Goal: Task Accomplishment & Management: Manage account settings

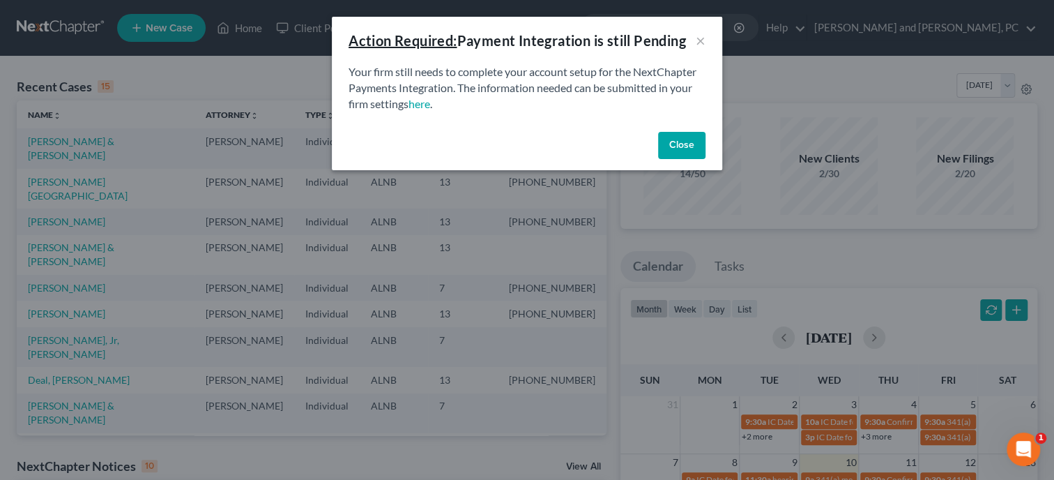
click at [678, 141] on button "Close" at bounding box center [681, 146] width 47 height 28
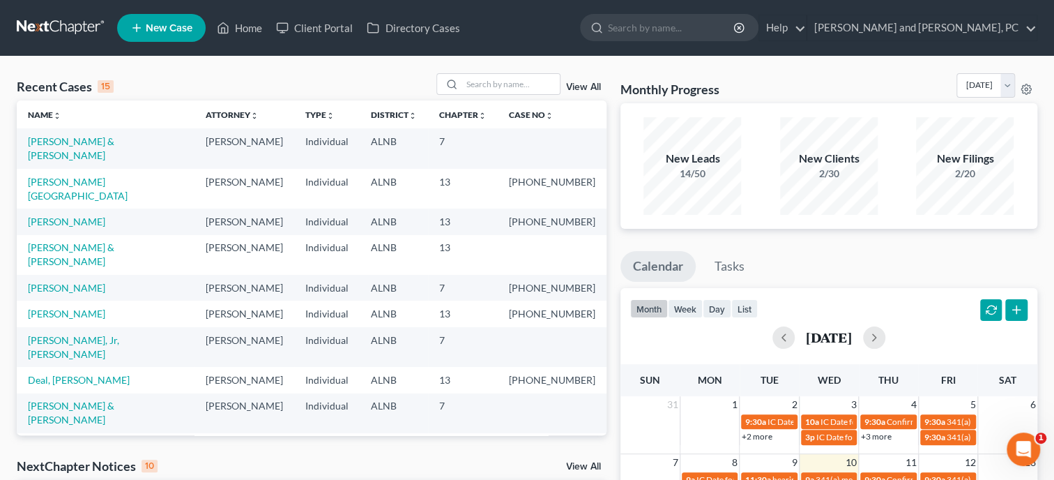
click at [150, 24] on span "New Case" at bounding box center [169, 28] width 47 height 10
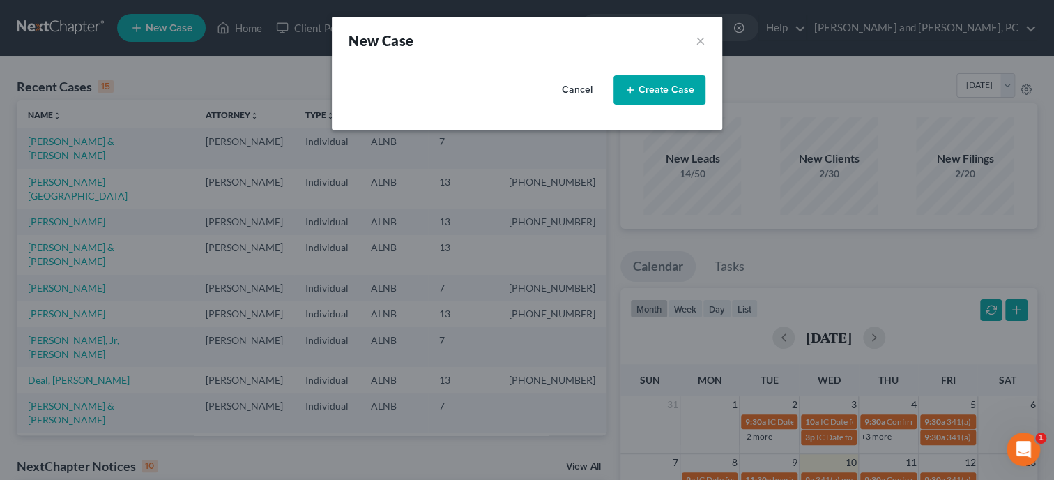
select select "1"
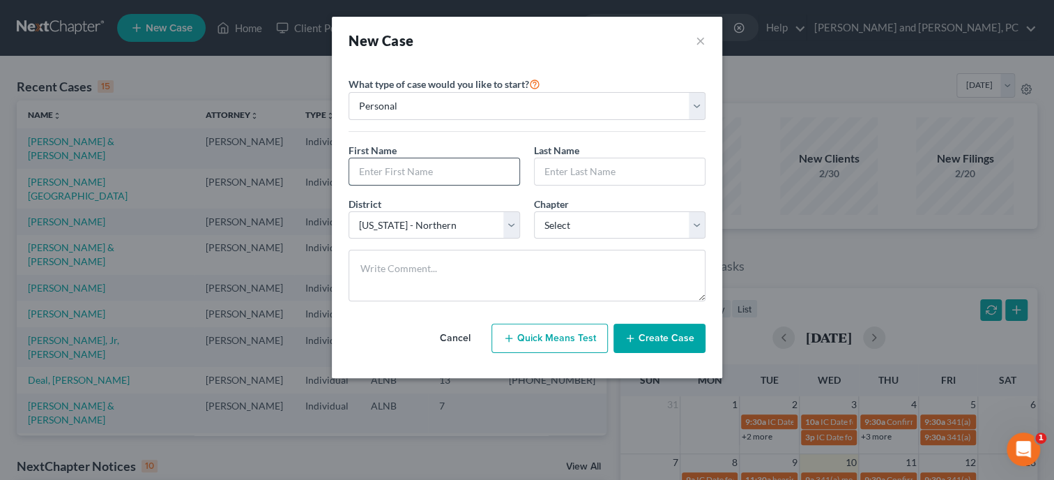
click at [367, 175] on input "text" at bounding box center [434, 171] width 170 height 26
type input "[GEOGRAPHIC_DATA]"
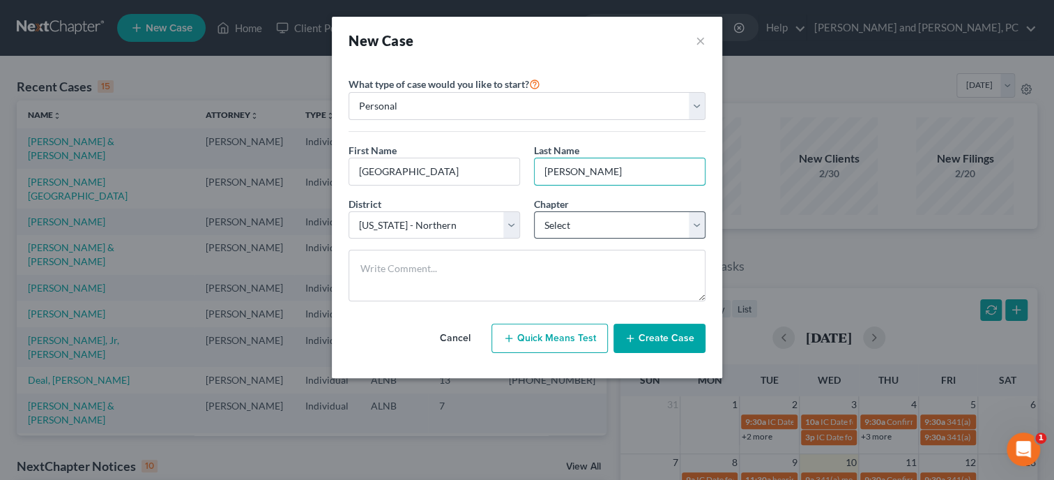
type input "[PERSON_NAME]"
select select "0"
click option "7" at bounding box center [0, 0] width 0 height 0
click at [681, 342] on button "Create Case" at bounding box center [659, 337] width 92 height 29
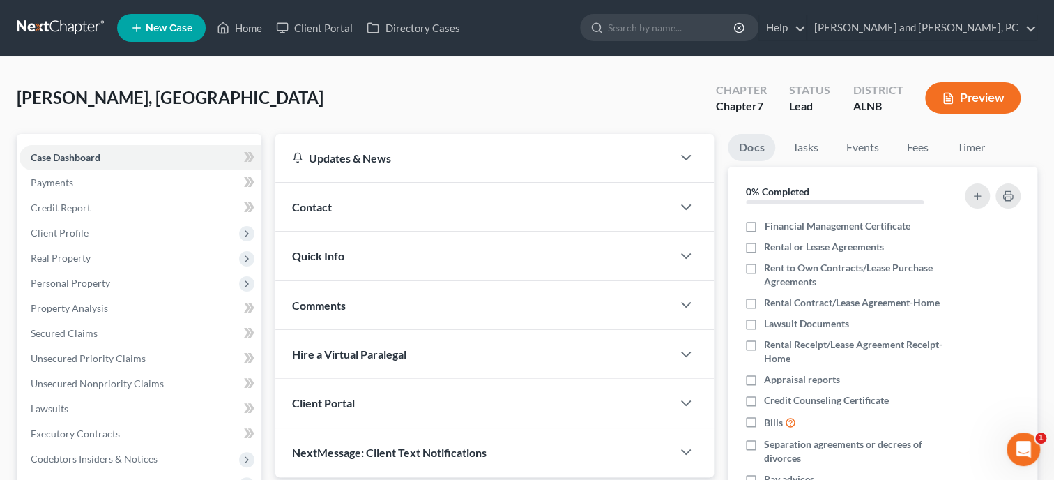
click at [470, 215] on div "Contact" at bounding box center [473, 207] width 397 height 48
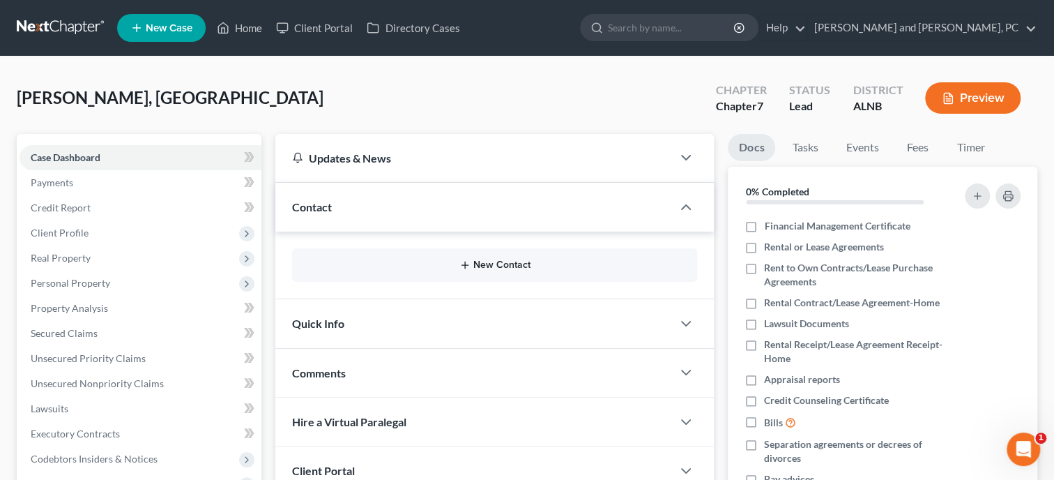
click at [505, 269] on button "New Contact" at bounding box center [494, 264] width 383 height 11
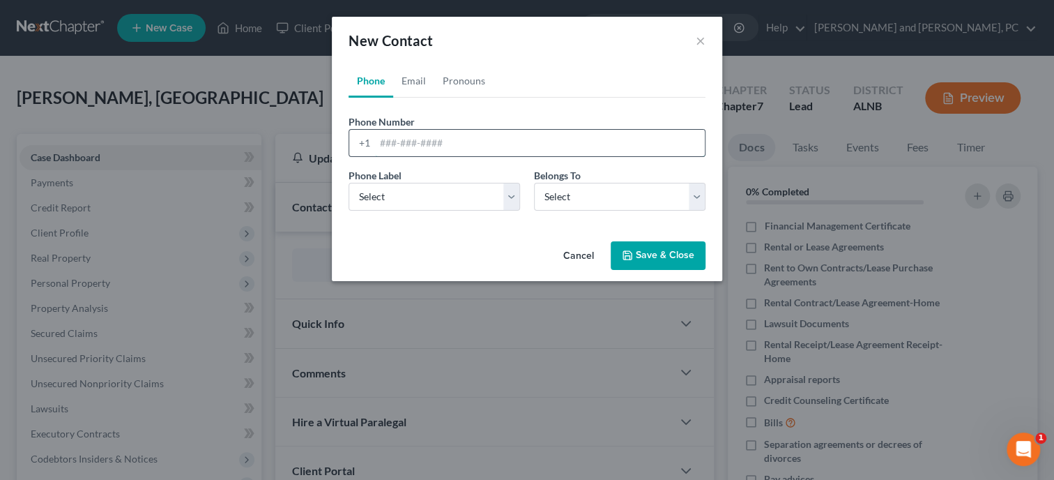
click at [491, 151] on input "tel" at bounding box center [540, 143] width 330 height 26
type input "2566227178"
select select "0"
click option "Mobile" at bounding box center [0, 0] width 0 height 0
click at [534, 183] on select "Select Client Other" at bounding box center [619, 197] width 171 height 28
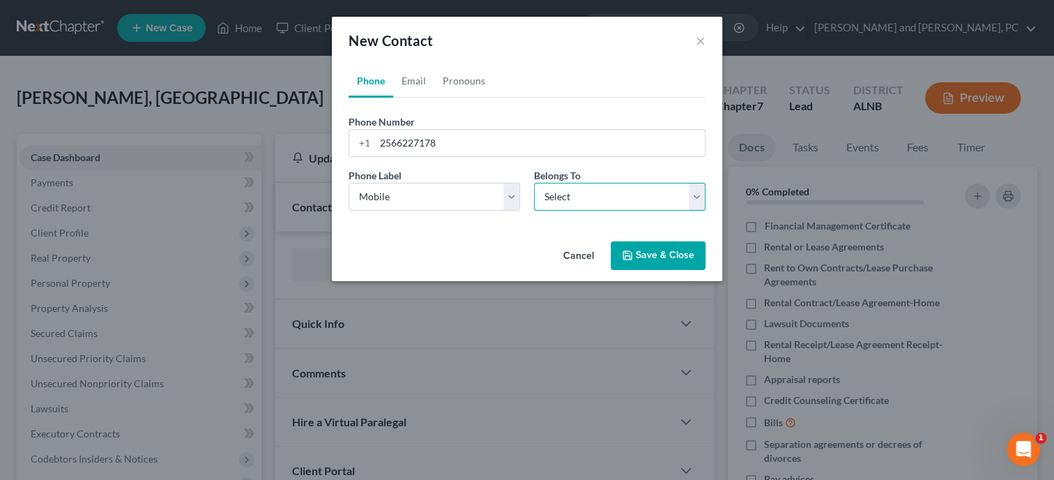
select select "0"
click option "Client" at bounding box center [0, 0] width 0 height 0
click at [418, 85] on link "Email" at bounding box center [413, 80] width 41 height 33
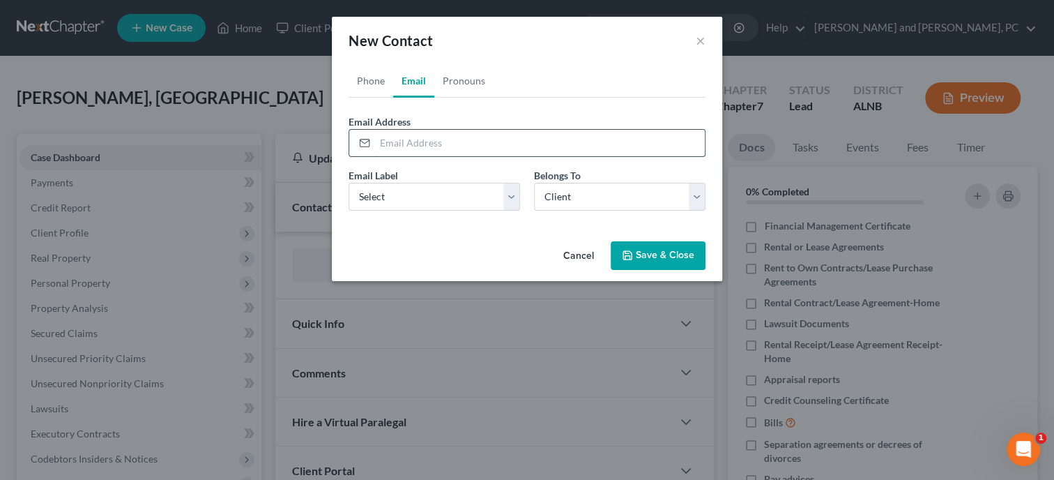
click at [446, 153] on input "email" at bounding box center [540, 143] width 330 height 26
type input "[EMAIL_ADDRESS][DOMAIN_NAME]"
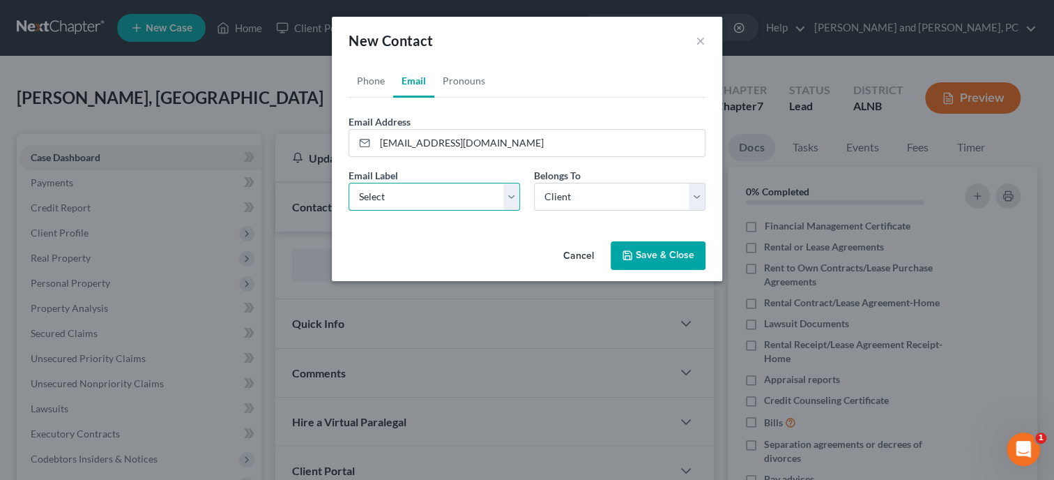
select select "0"
click option "Home" at bounding box center [0, 0] width 0 height 0
click at [625, 254] on icon "button" at bounding box center [627, 255] width 8 height 8
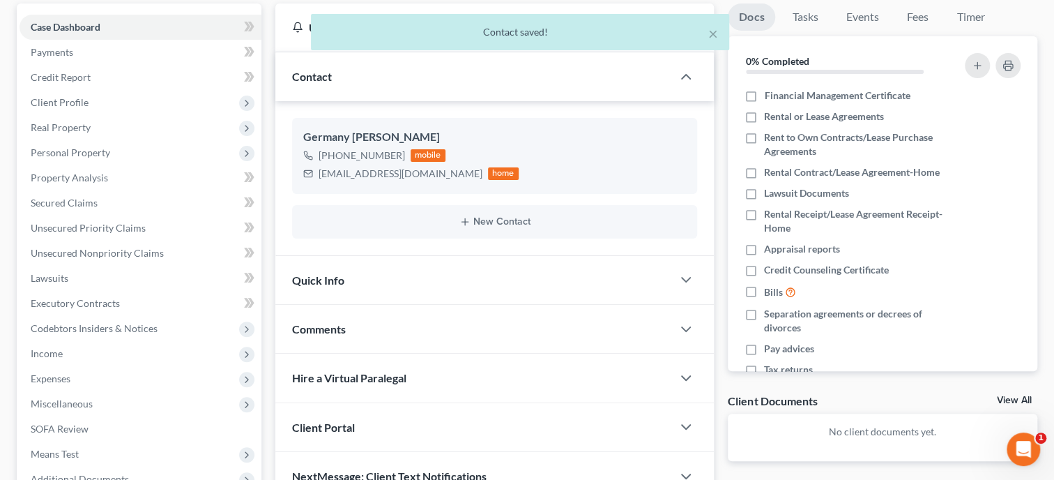
scroll to position [143, 0]
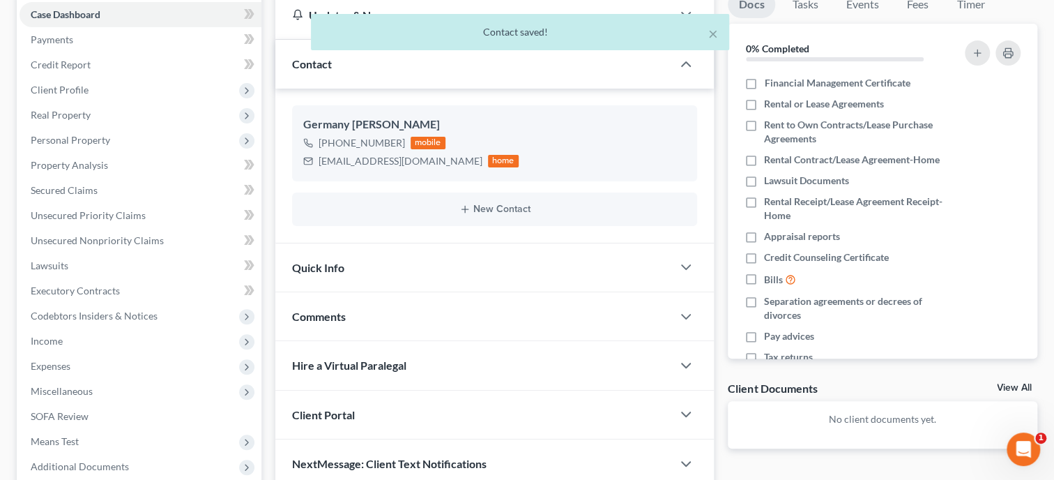
click at [466, 269] on div "Quick Info" at bounding box center [473, 267] width 397 height 48
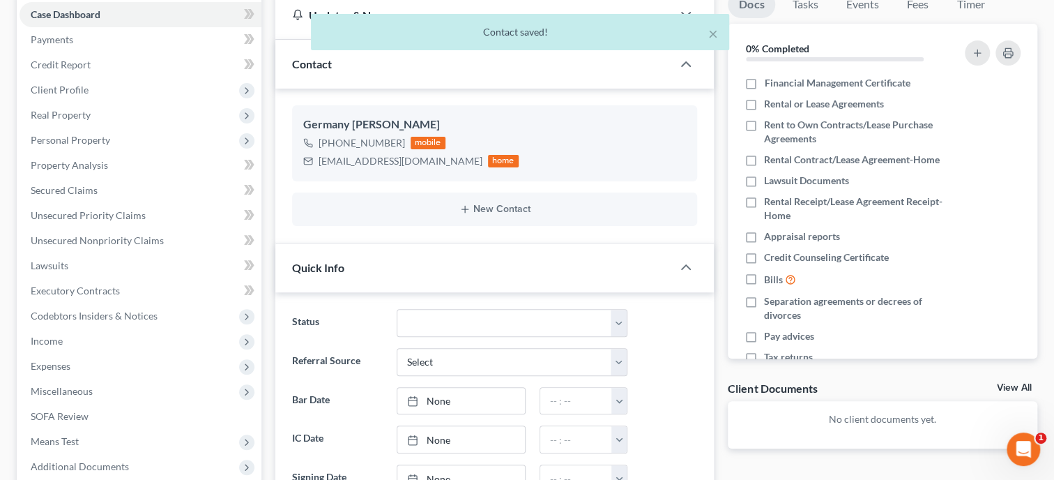
scroll to position [215, 0]
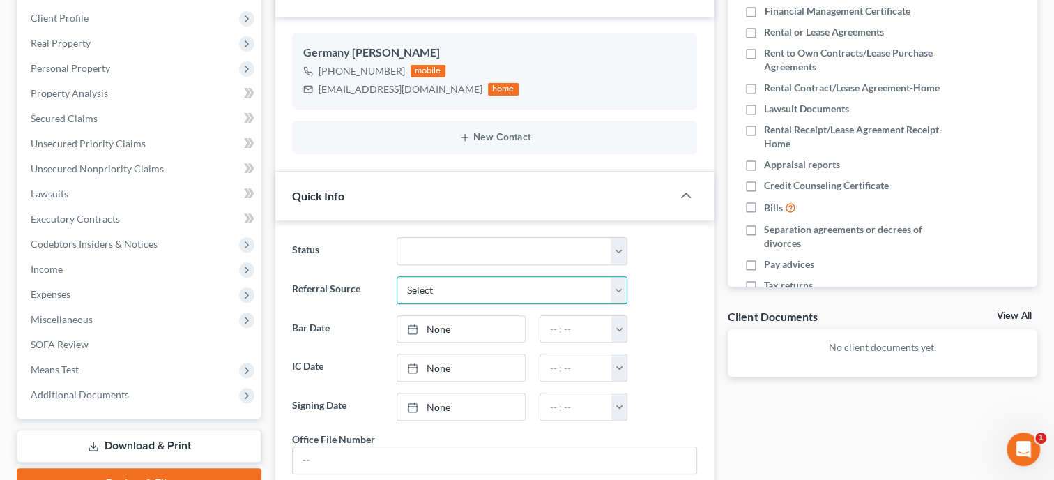
click at [397, 276] on select "Select Word Of Mouth Previous Clients Direct Mail Website Google Search Modern …" at bounding box center [512, 290] width 231 height 28
click option "Other (specify)" at bounding box center [0, 0] width 0 height 0
click option "Modern Attorney" at bounding box center [0, 0] width 0 height 0
click at [397, 276] on select "Select Word Of Mouth Previous Clients Direct Mail Website Google Search Modern …" at bounding box center [512, 290] width 231 height 28
select select "6"
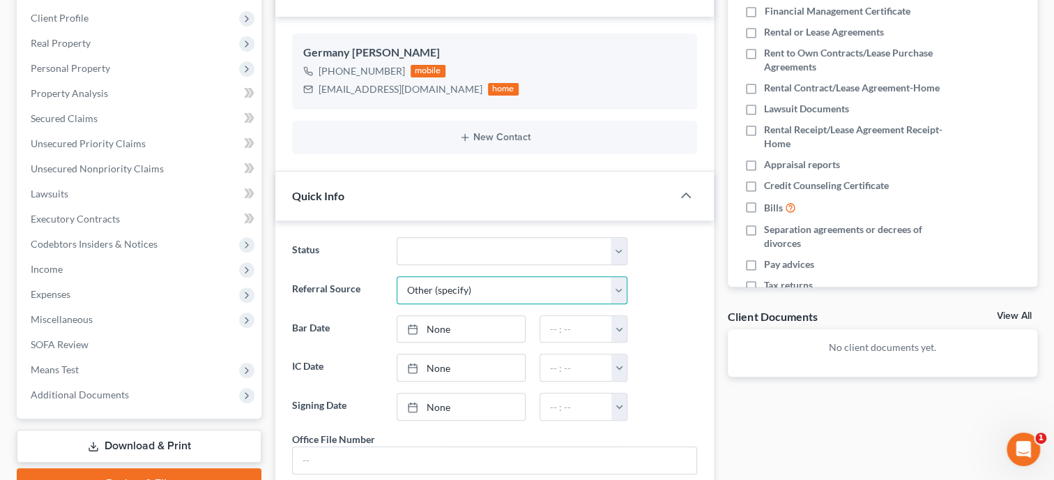
click option "Other (specify)" at bounding box center [0, 0] width 0 height 0
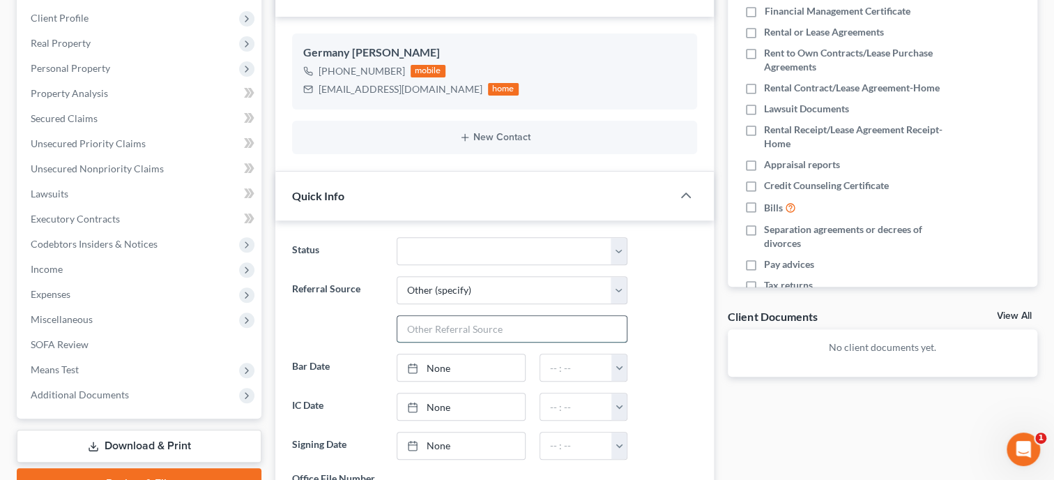
click at [488, 320] on input "text" at bounding box center [511, 329] width 229 height 26
type input "[PERSON_NAME]"
click at [476, 398] on link "None" at bounding box center [461, 406] width 128 height 26
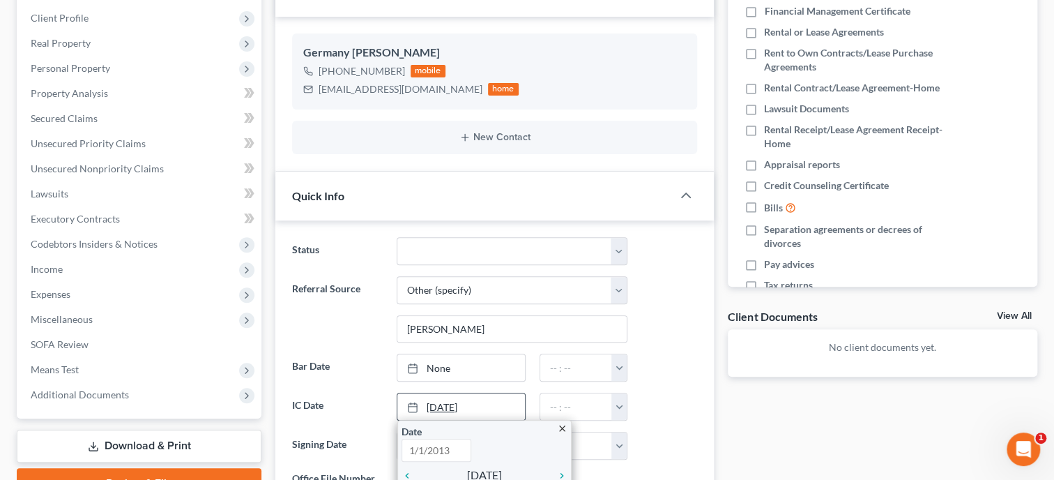
type input "[DATE]"
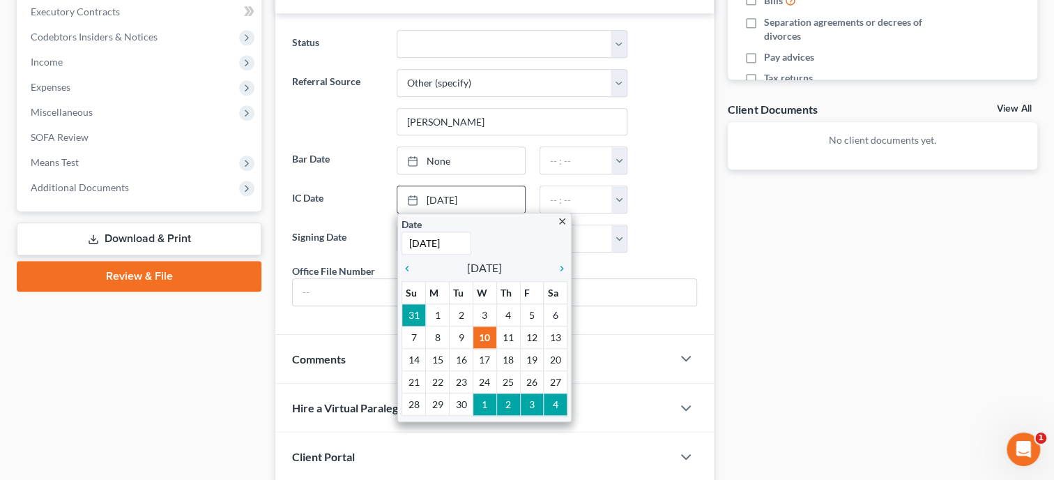
scroll to position [430, 0]
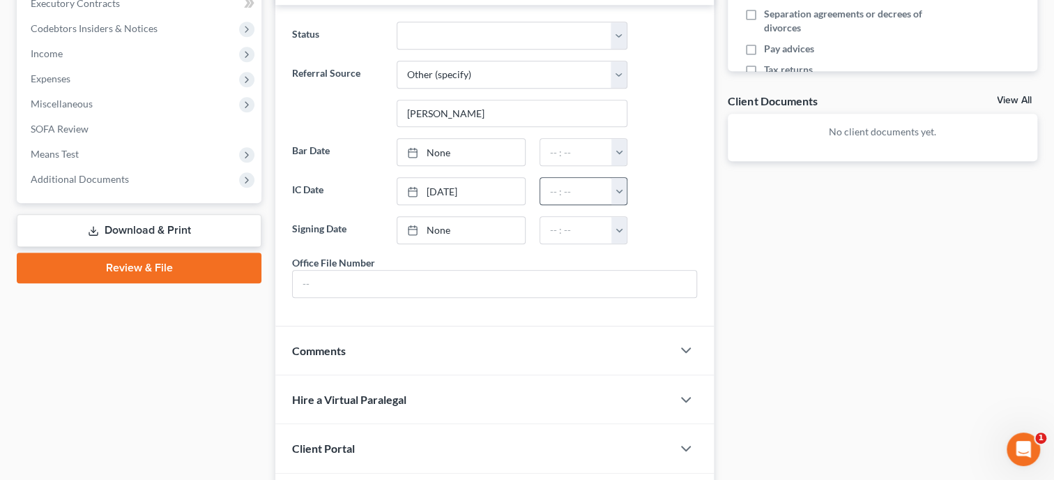
click at [620, 182] on button "button" at bounding box center [618, 191] width 15 height 26
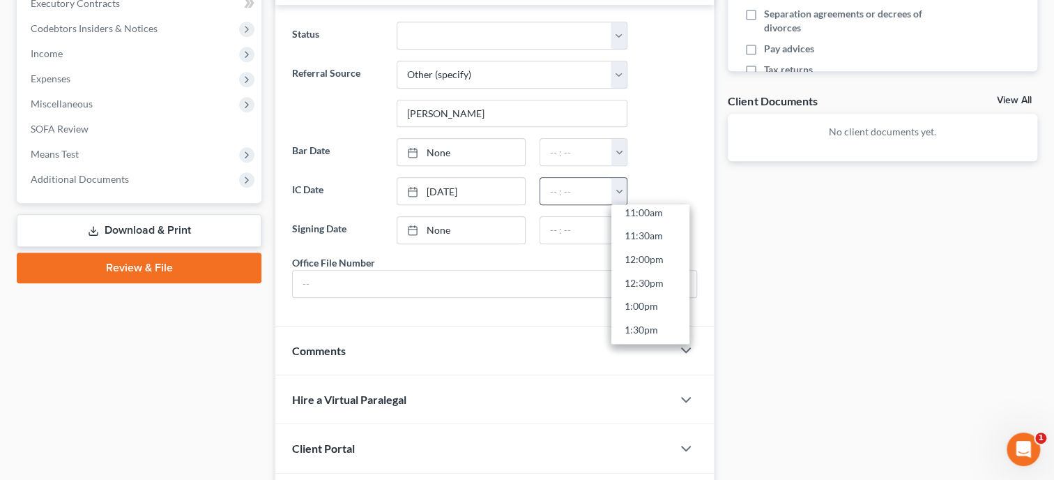
scroll to position [549, 0]
click at [652, 321] on link "2:00pm" at bounding box center [650, 328] width 78 height 24
type input "2:00pm"
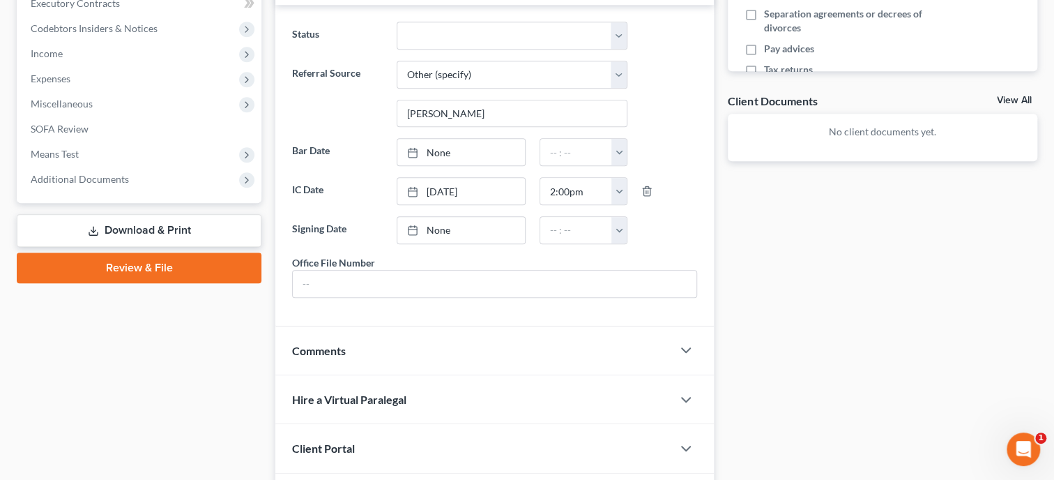
scroll to position [502, 0]
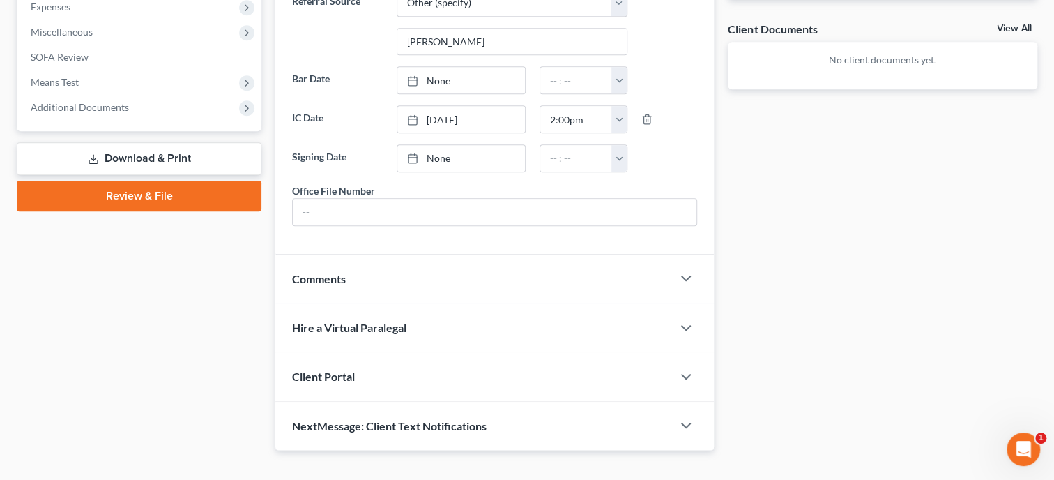
click at [514, 390] on div "Client Portal" at bounding box center [473, 376] width 397 height 48
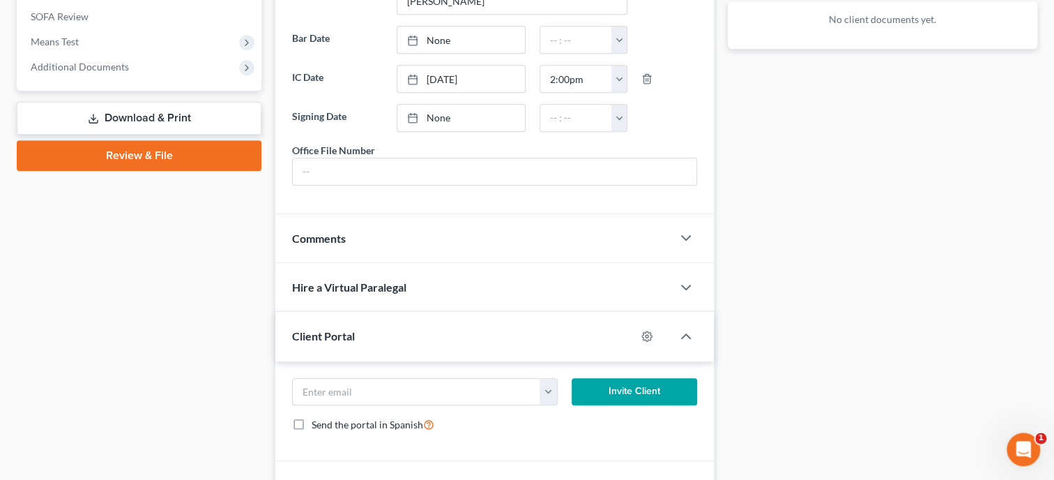
scroll to position [574, 0]
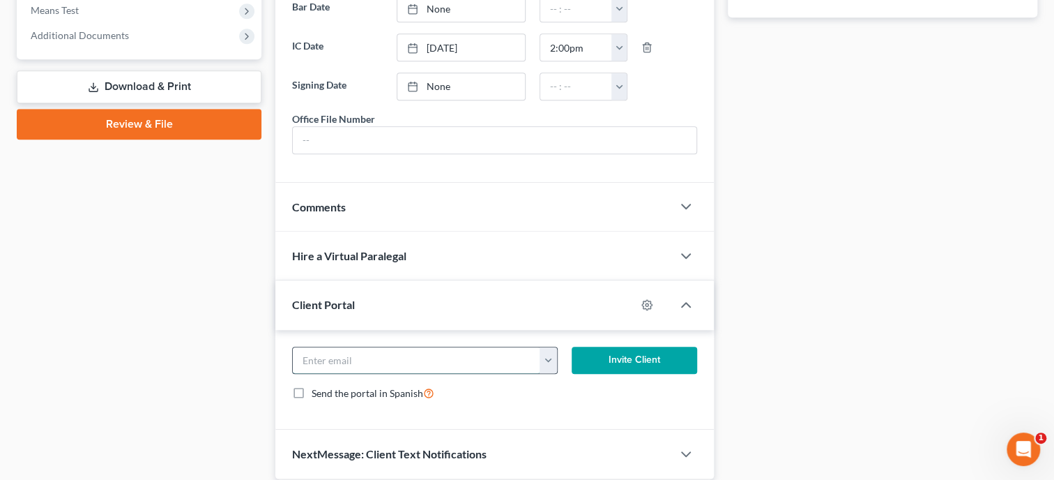
click at [515, 374] on input "email" at bounding box center [416, 360] width 247 height 26
type input "[EMAIL_ADDRESS][DOMAIN_NAME]"
click at [634, 374] on button "Invite Client" at bounding box center [634, 360] width 125 height 28
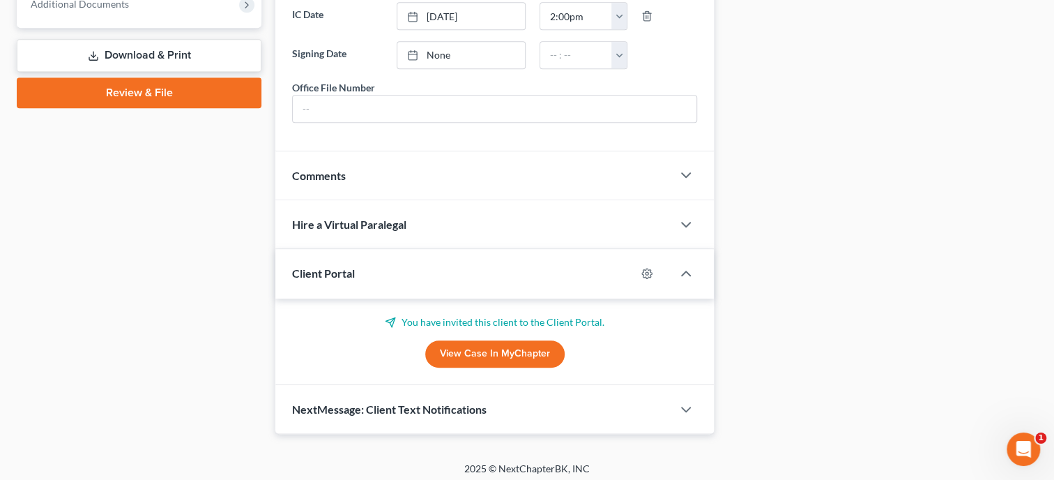
scroll to position [623, 0]
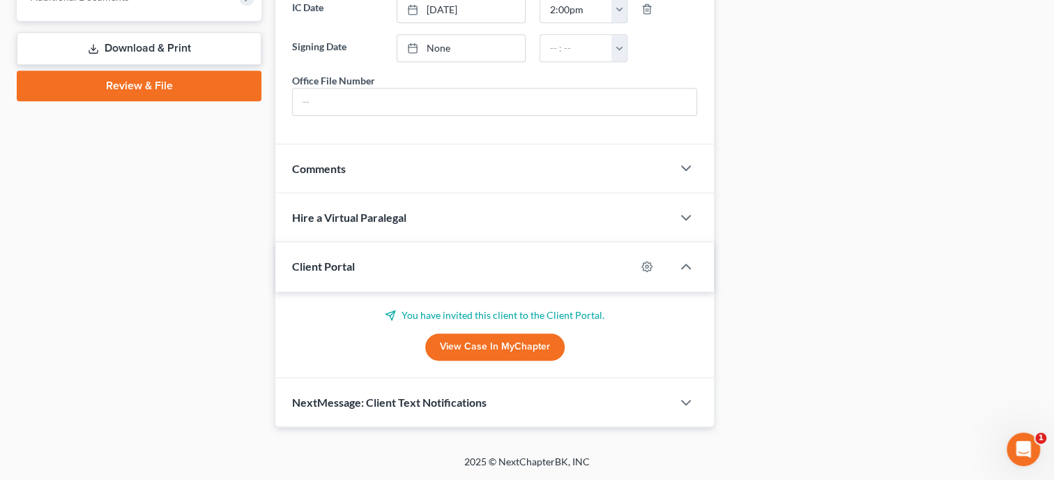
click at [500, 416] on div "NextMessage: Client Text Notifications" at bounding box center [473, 402] width 397 height 48
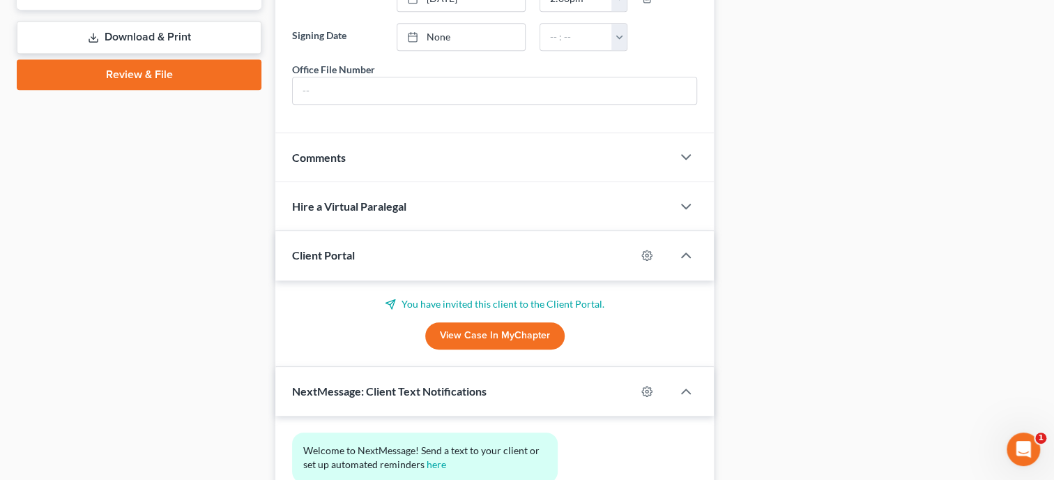
scroll to position [751, 0]
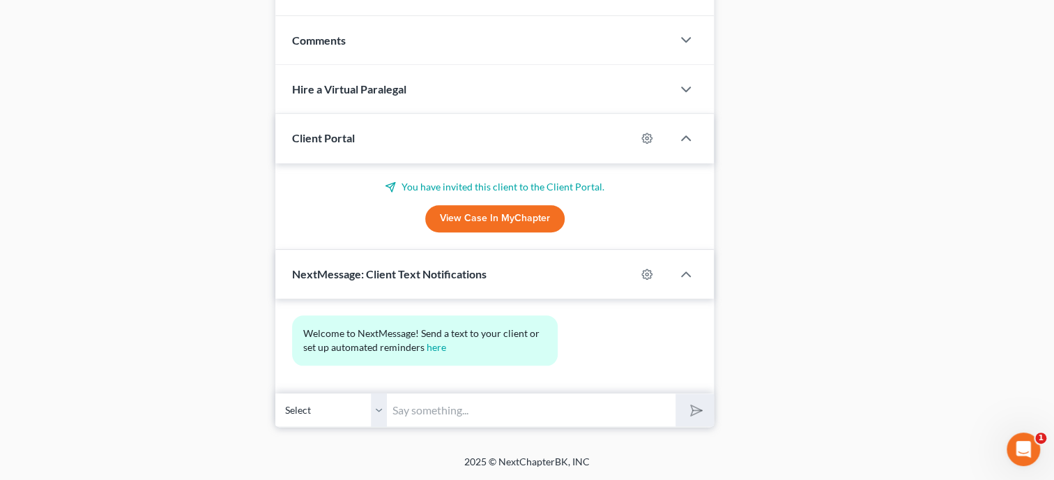
click at [501, 411] on input "text" at bounding box center [531, 409] width 289 height 34
type input "Thank you for choosing [PERSON_NAME] and [PERSON_NAME], P.C. If you have any qu…"
click at [692, 399] on button "submit" at bounding box center [694, 409] width 38 height 33
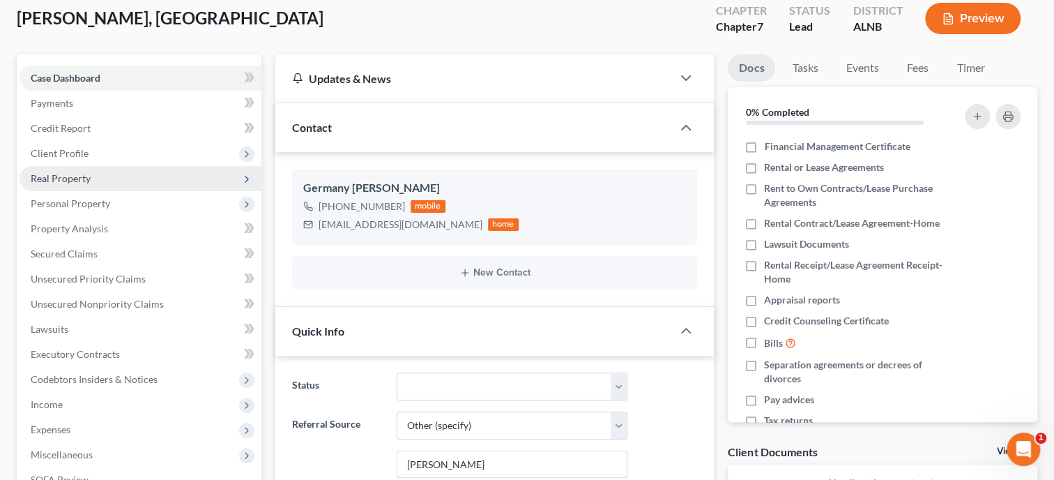
scroll to position [0, 0]
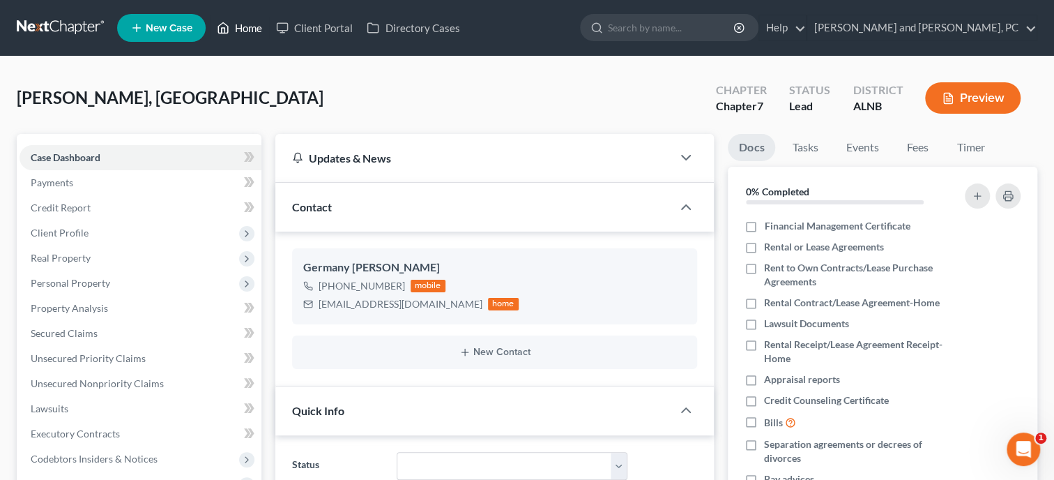
click at [253, 26] on link "Home" at bounding box center [239, 27] width 59 height 25
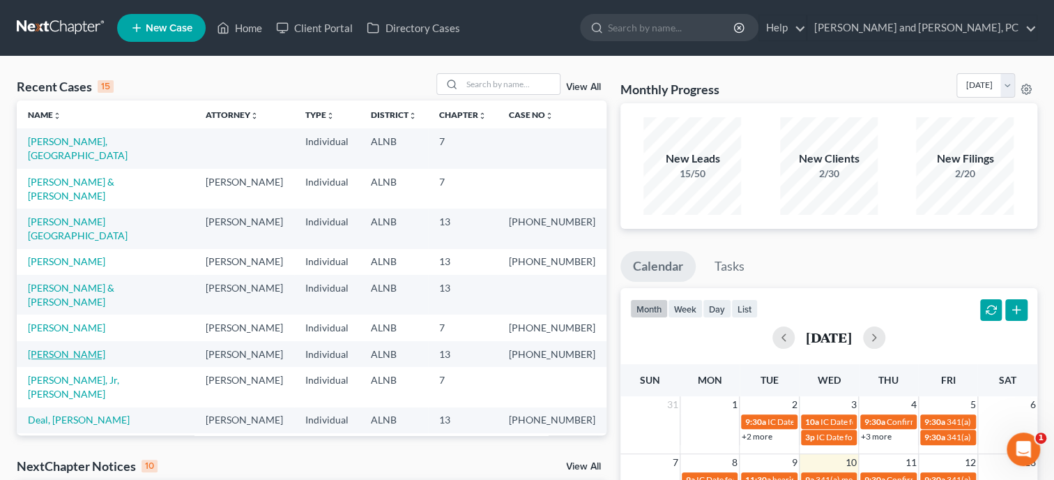
click at [71, 348] on link "[PERSON_NAME]" at bounding box center [66, 354] width 77 height 12
select select "6"
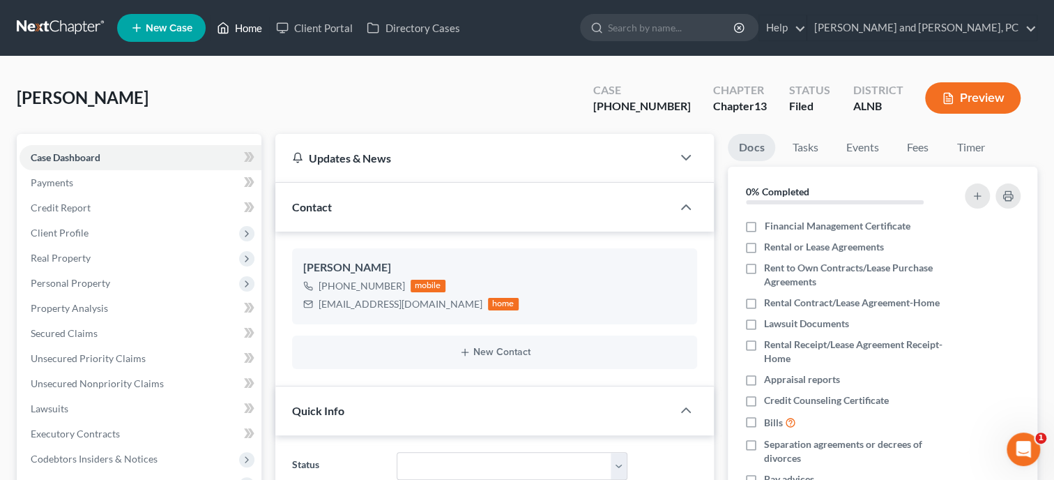
click at [243, 31] on link "Home" at bounding box center [239, 27] width 59 height 25
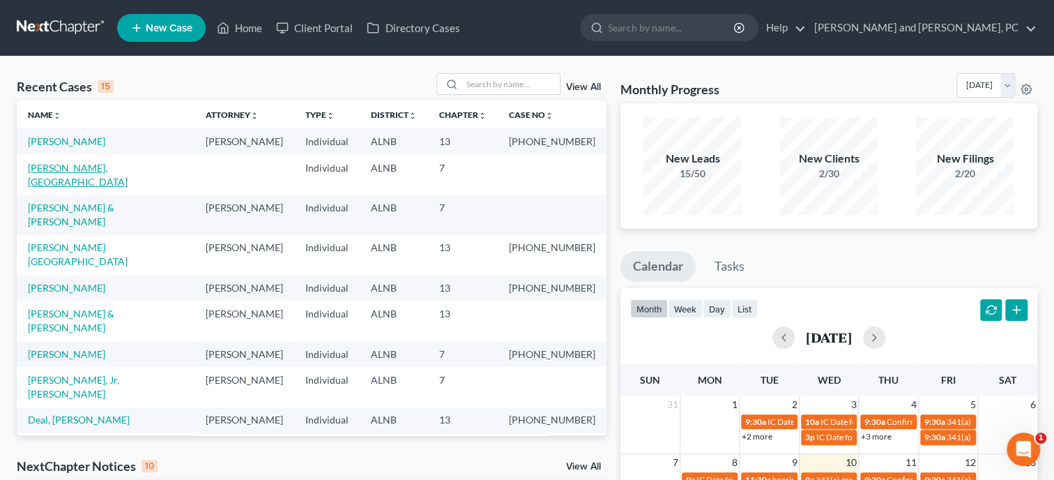
click at [77, 162] on link "[PERSON_NAME], [GEOGRAPHIC_DATA]" at bounding box center [78, 175] width 100 height 26
select select "6"
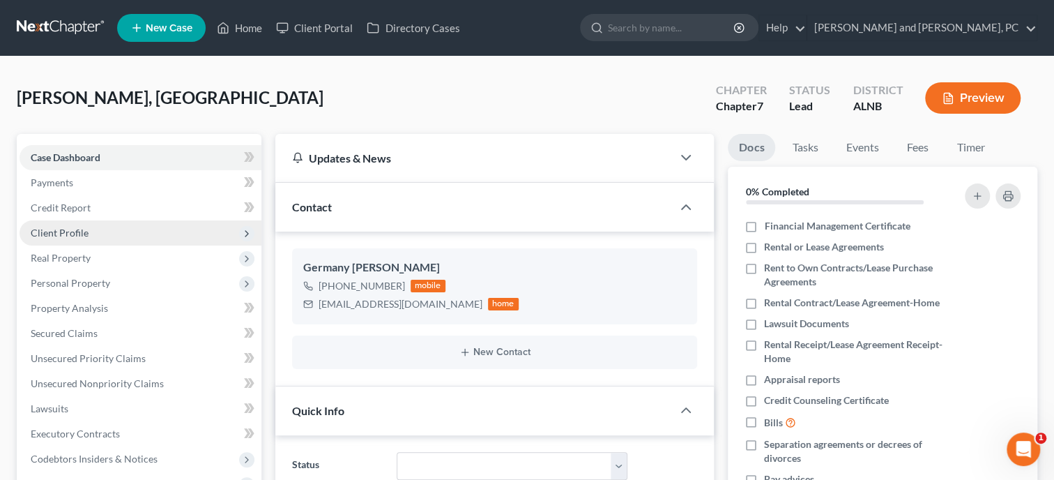
click at [90, 234] on span "Client Profile" at bounding box center [141, 232] width 242 height 25
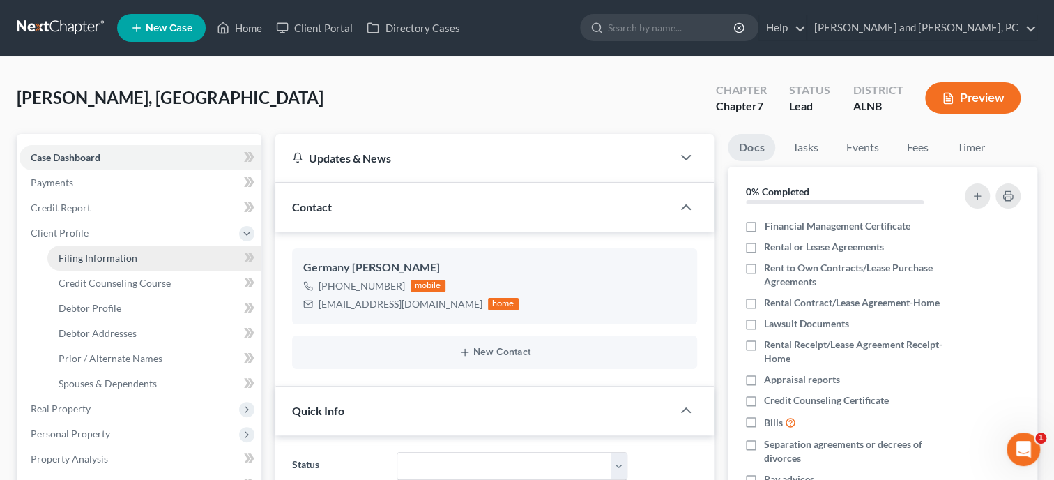
click at [127, 259] on span "Filing Information" at bounding box center [98, 258] width 79 height 12
select select "1"
select select "0"
select select "1"
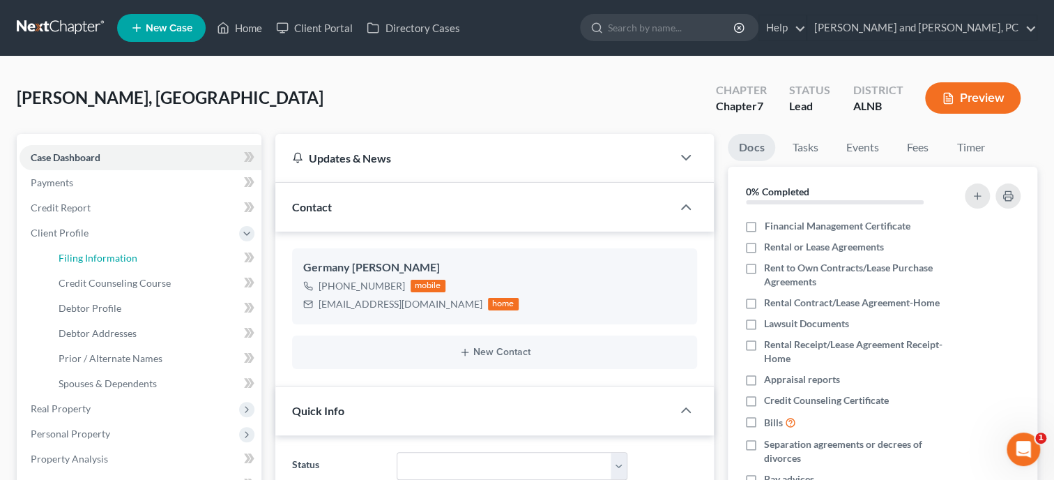
select select "0"
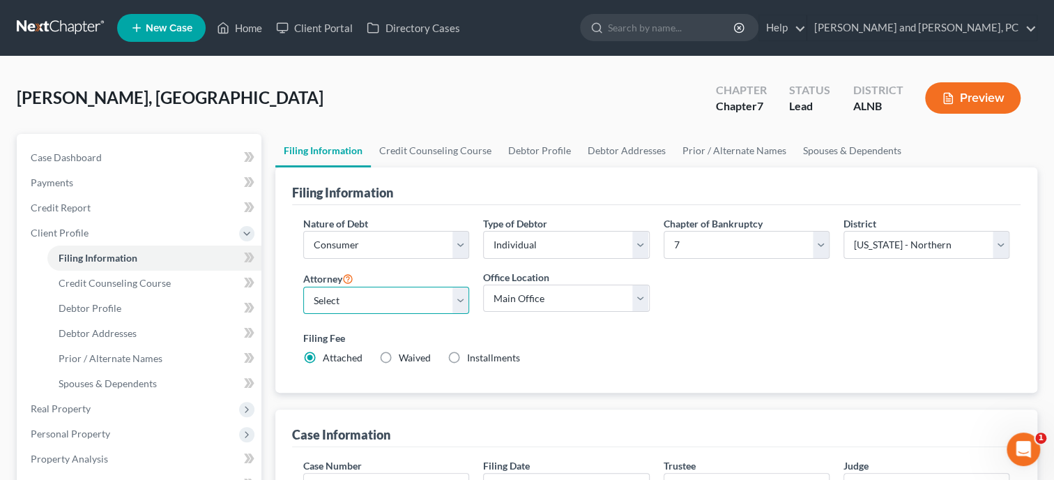
select select "0"
click option "[PERSON_NAME] - [GEOGRAPHIC_DATA]" at bounding box center [0, 0] width 0 height 0
click at [246, 29] on link "Home" at bounding box center [239, 27] width 59 height 25
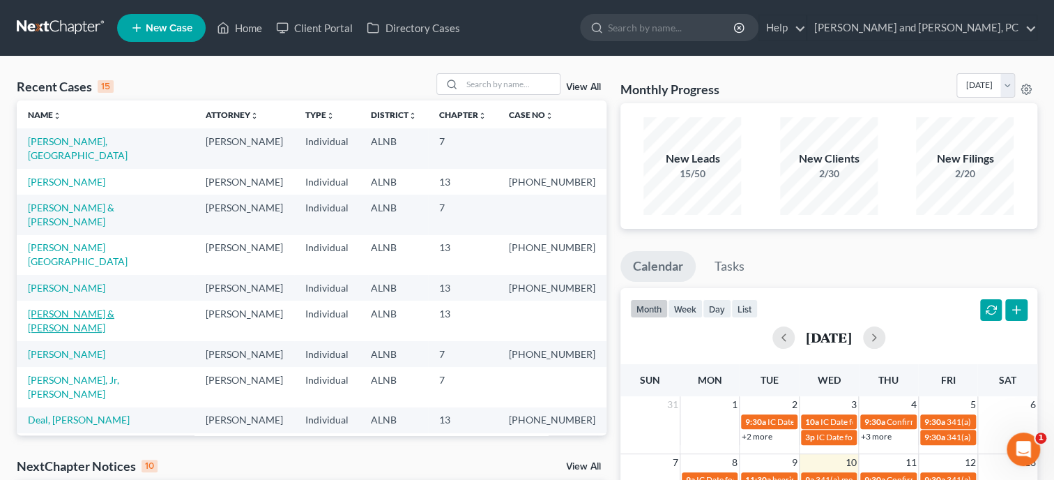
click at [71, 307] on link "[PERSON_NAME] & [PERSON_NAME]" at bounding box center [71, 320] width 86 height 26
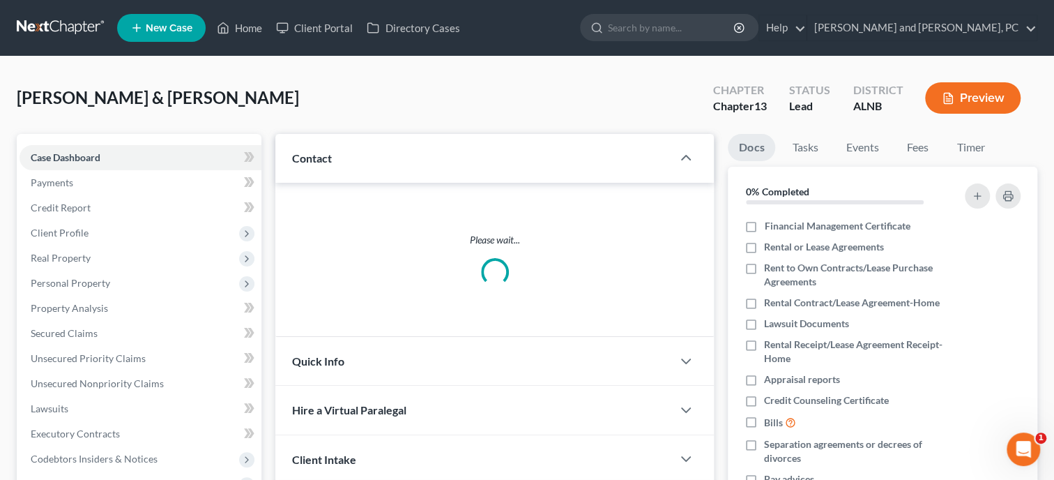
click at [71, 273] on span "Personal Property" at bounding box center [141, 282] width 242 height 25
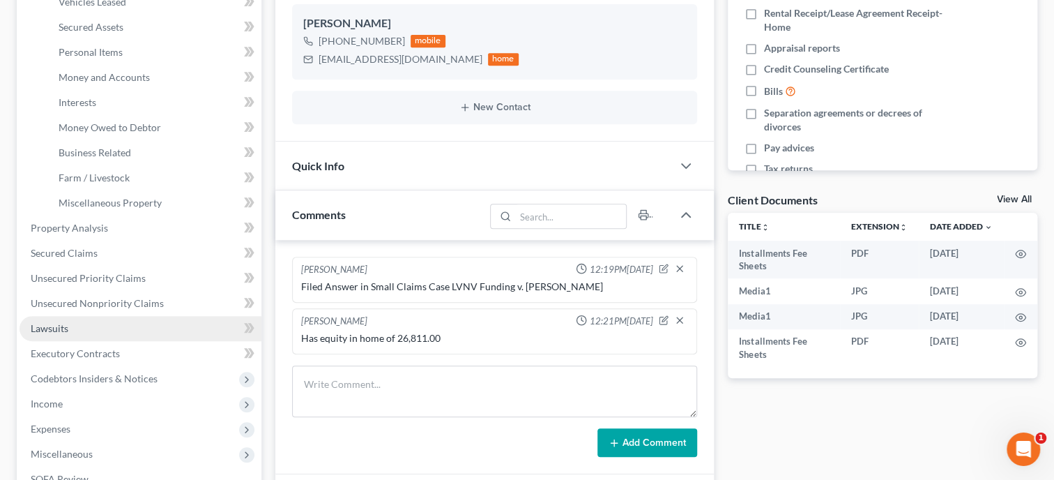
scroll to position [358, 0]
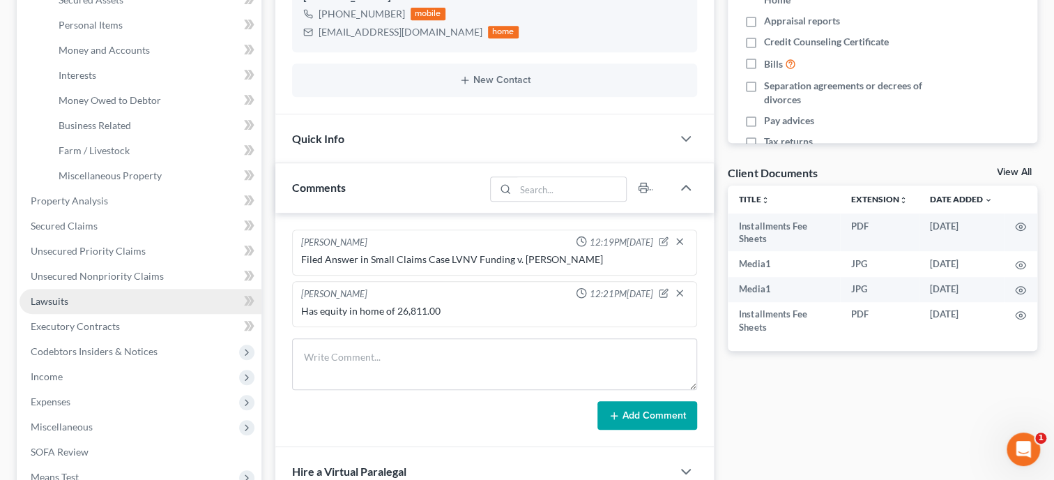
click at [105, 377] on span "Income" at bounding box center [141, 376] width 242 height 25
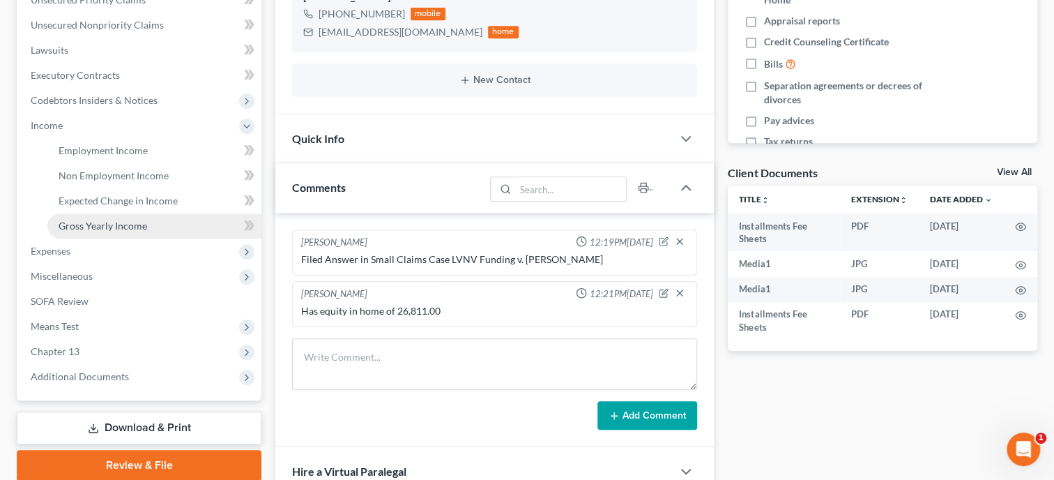
click at [132, 228] on span "Gross Yearly Income" at bounding box center [103, 226] width 89 height 12
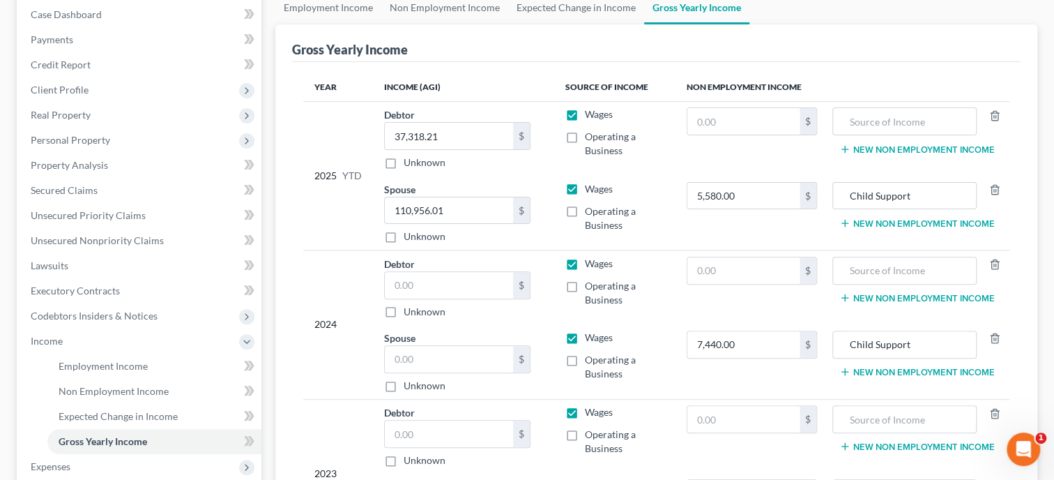
scroll to position [215, 0]
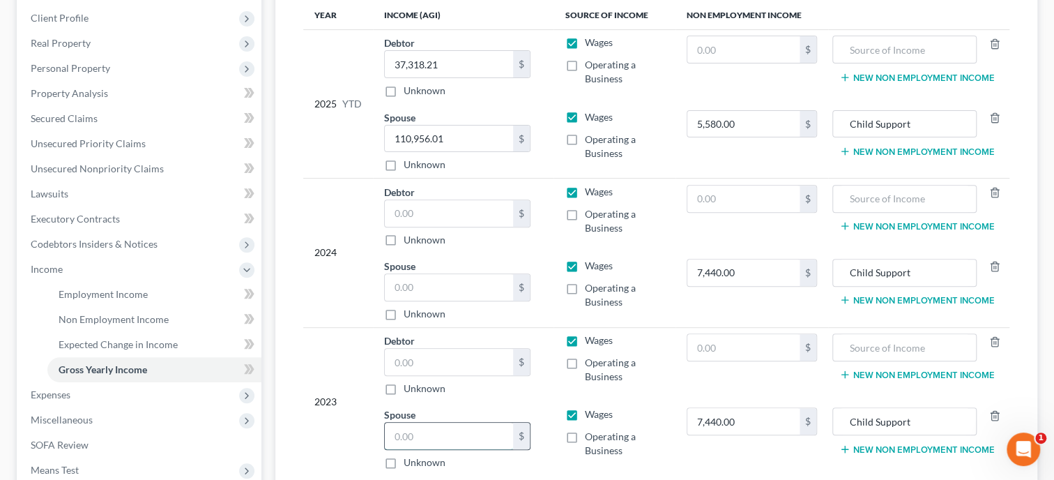
click at [412, 433] on input "text" at bounding box center [449, 435] width 128 height 26
type input "95,164.00"
click at [408, 365] on input "text" at bounding box center [449, 362] width 128 height 26
type input "53,254.00"
click at [399, 213] on input "text" at bounding box center [449, 213] width 128 height 26
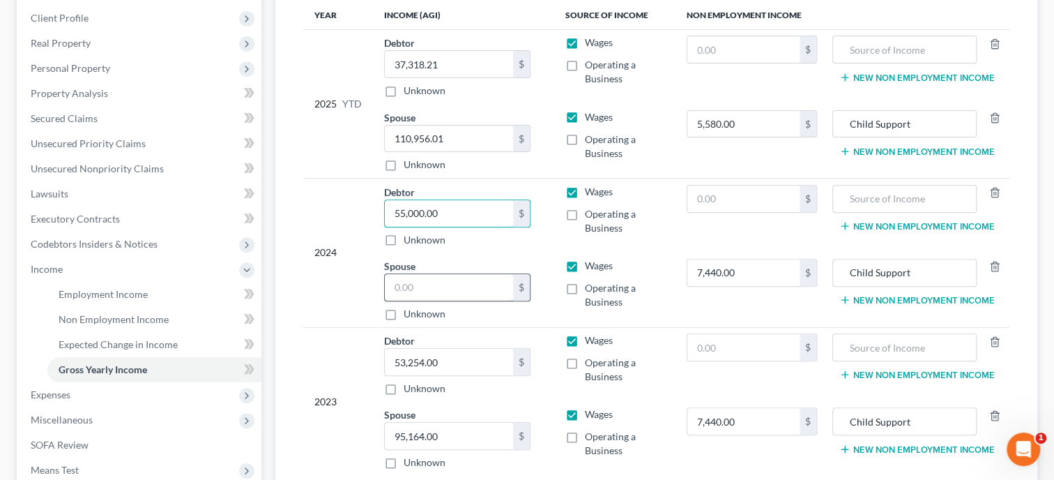
type input "55,000.00"
click at [414, 277] on input "text" at bounding box center [449, 287] width 128 height 26
type input "127,195.00"
click at [358, 254] on td "2024" at bounding box center [338, 252] width 70 height 148
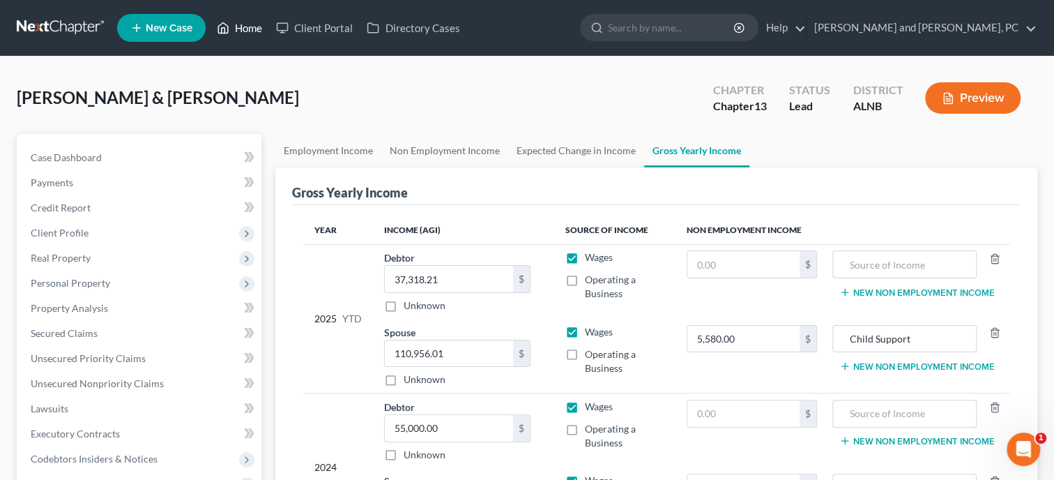
click at [260, 27] on link "Home" at bounding box center [239, 27] width 59 height 25
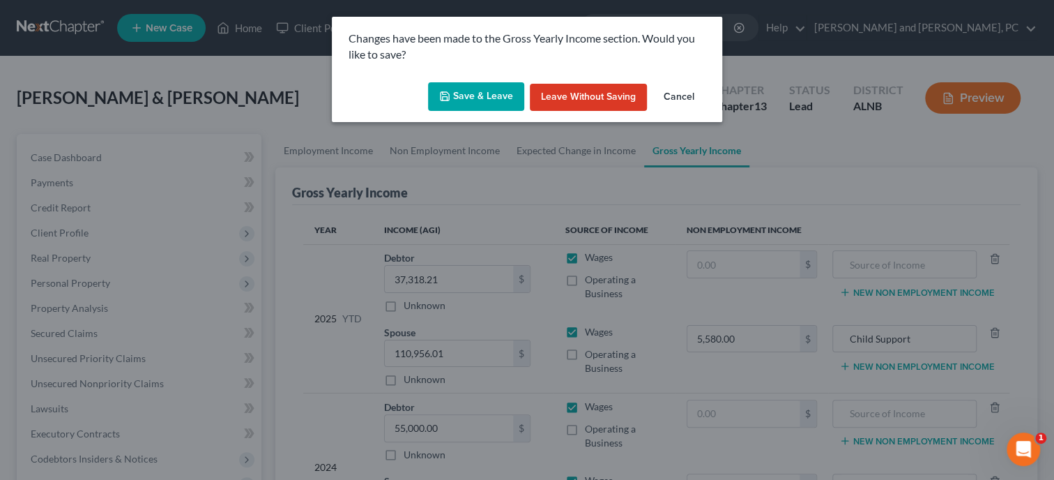
click at [489, 98] on button "Save & Leave" at bounding box center [476, 96] width 96 height 29
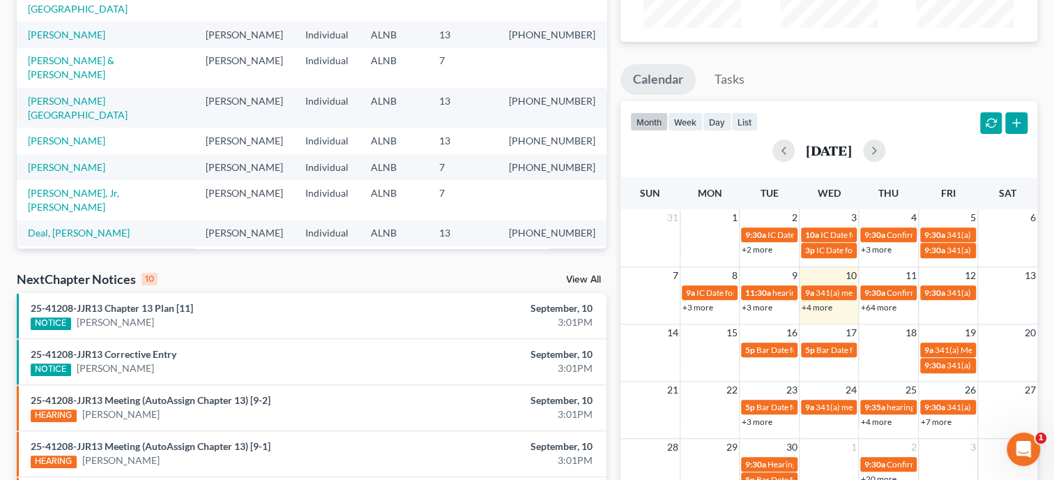
scroll to position [358, 0]
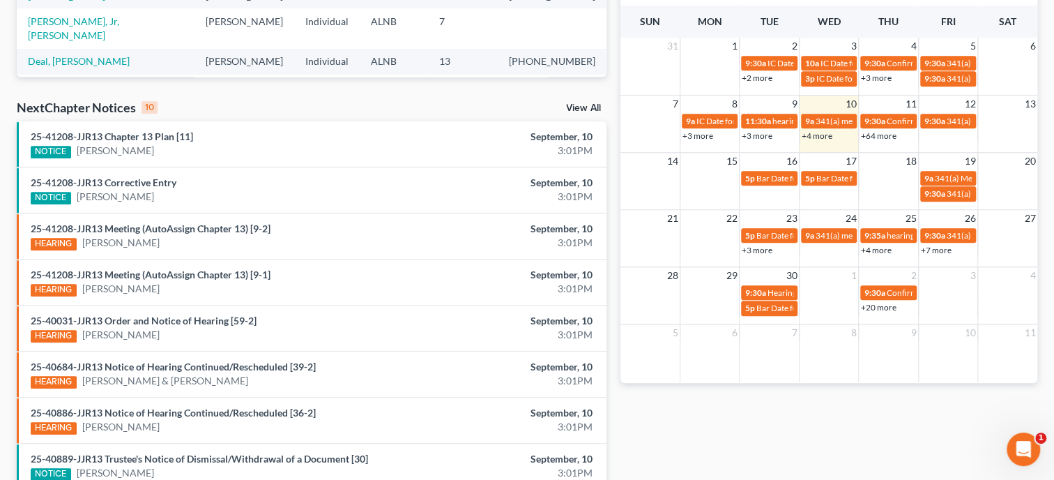
click at [567, 105] on link "View All" at bounding box center [583, 108] width 35 height 10
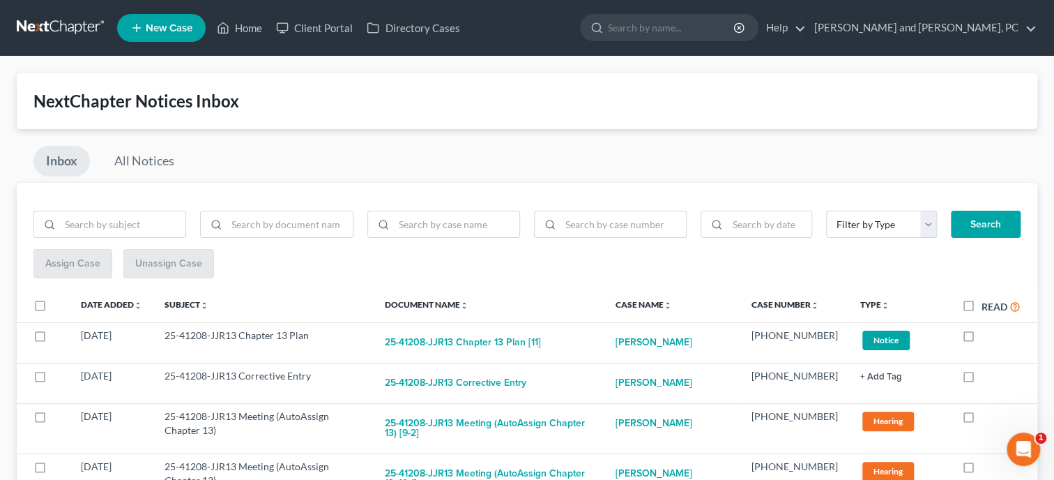
click at [981, 303] on label "Read" at bounding box center [1000, 306] width 39 height 16
click at [987, 303] on input "Read" at bounding box center [991, 302] width 9 height 9
checkbox input "true"
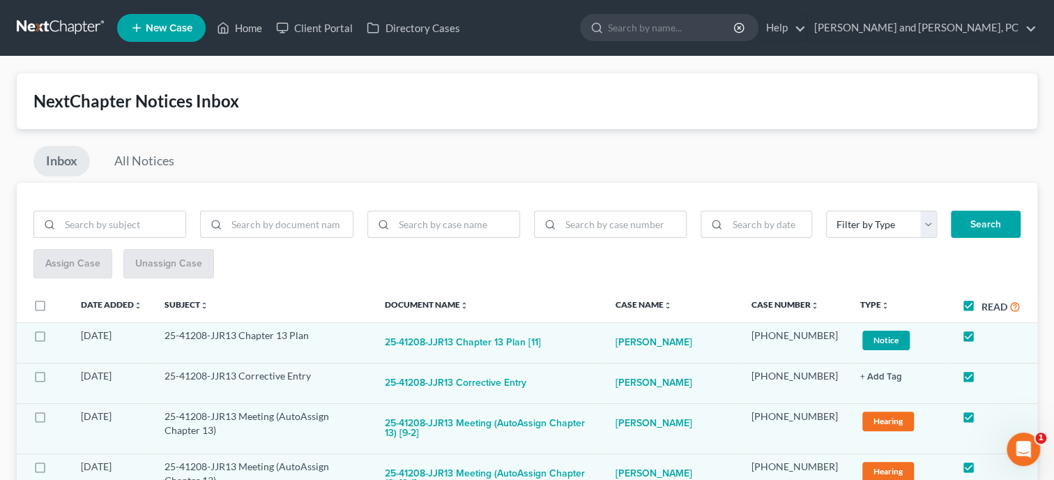
checkbox input "true"
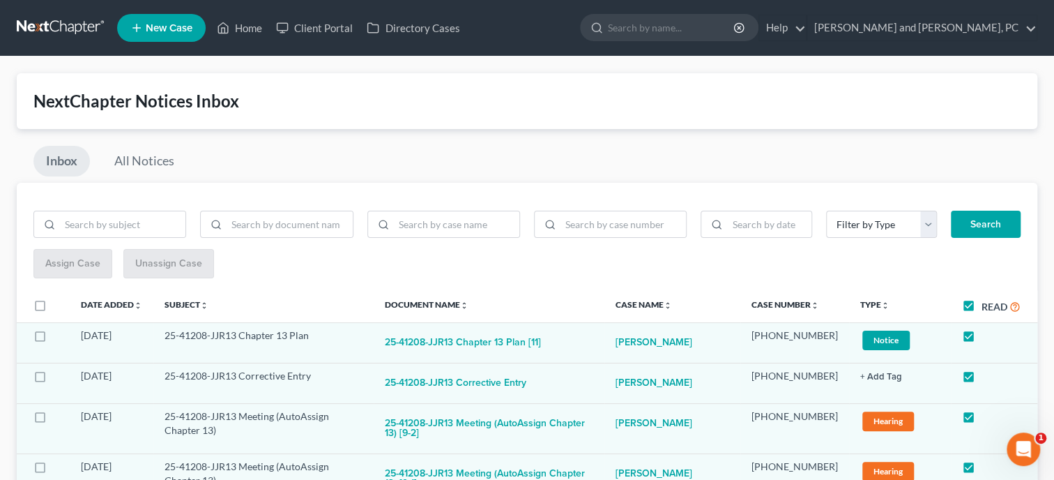
checkbox input "true"
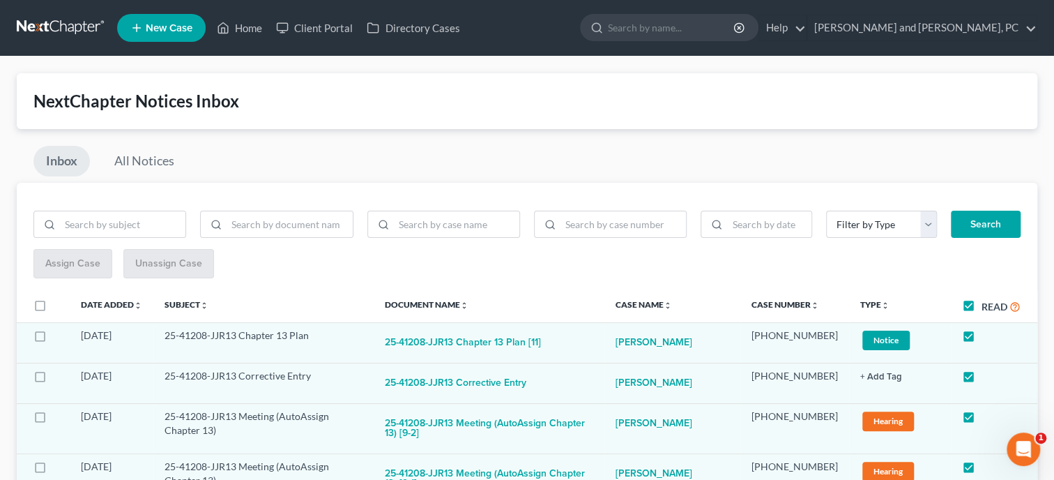
checkbox input "true"
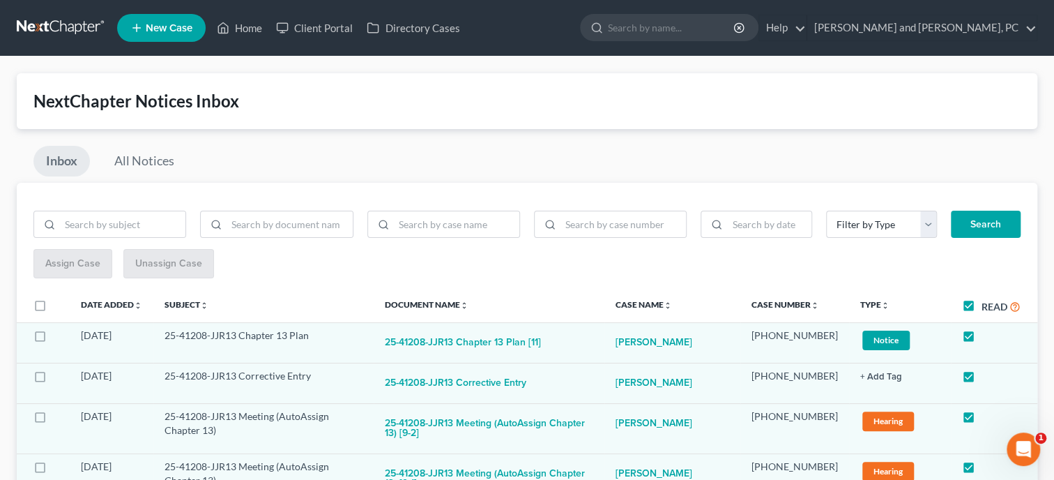
checkbox input "true"
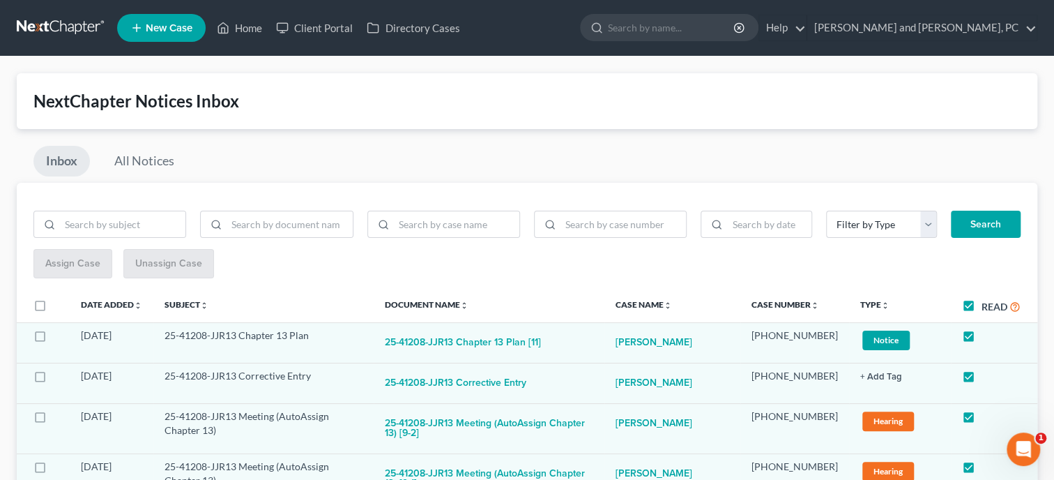
checkbox input "true"
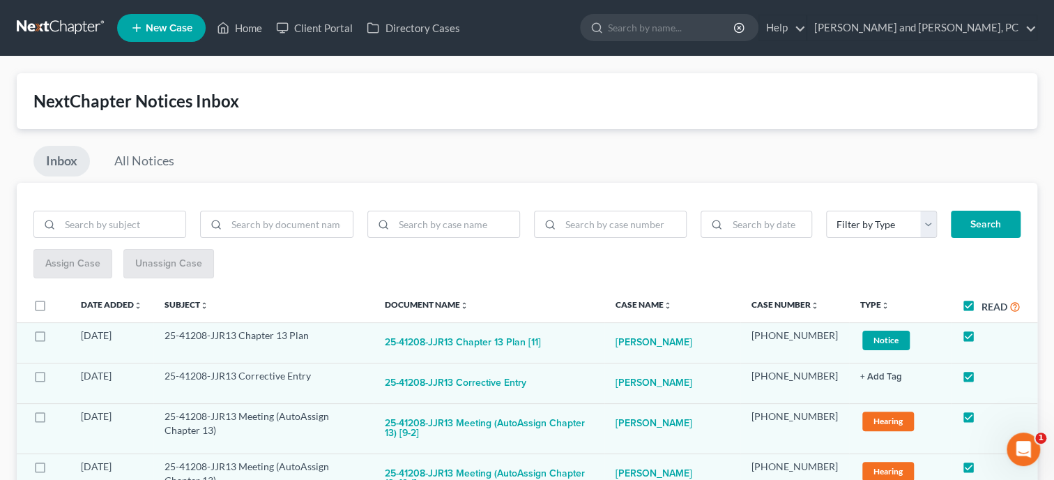
checkbox input "true"
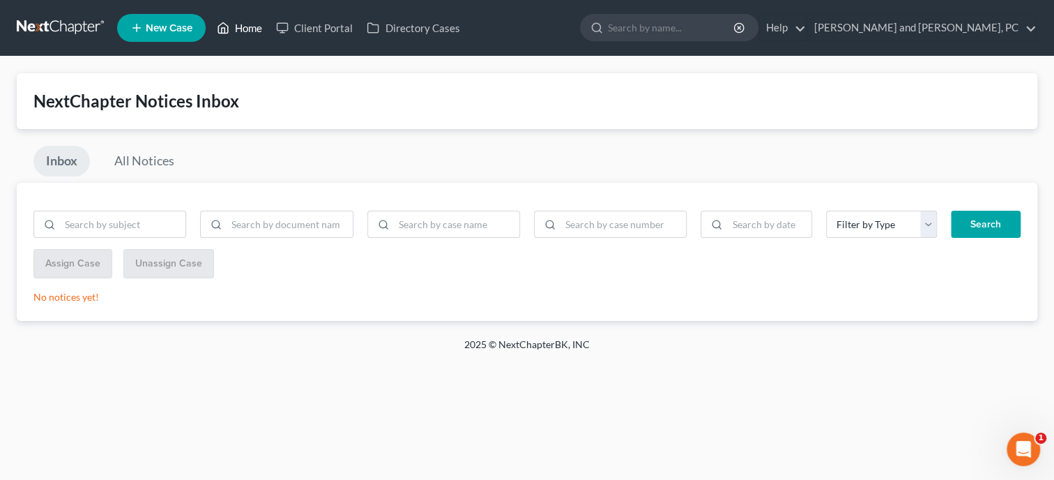
click at [251, 34] on link "Home" at bounding box center [239, 27] width 59 height 25
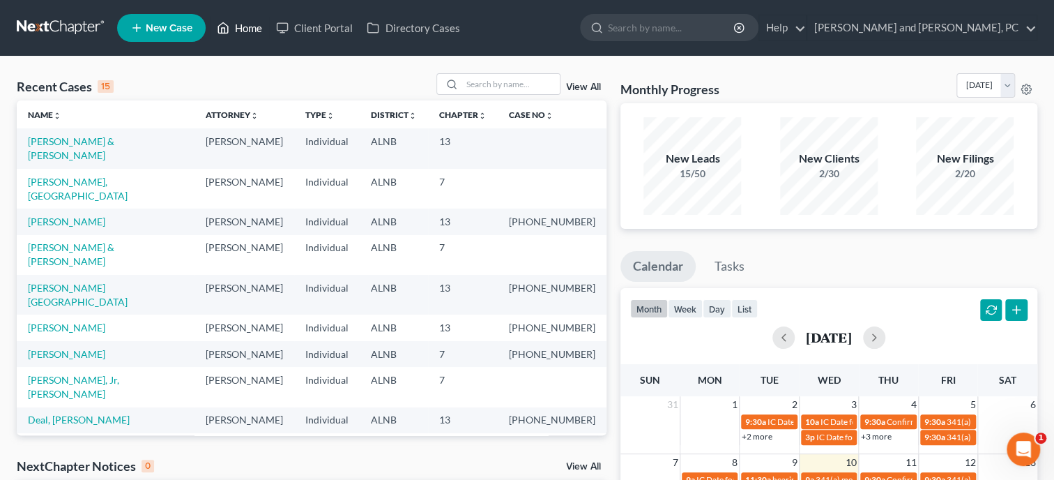
scroll to position [96, 0]
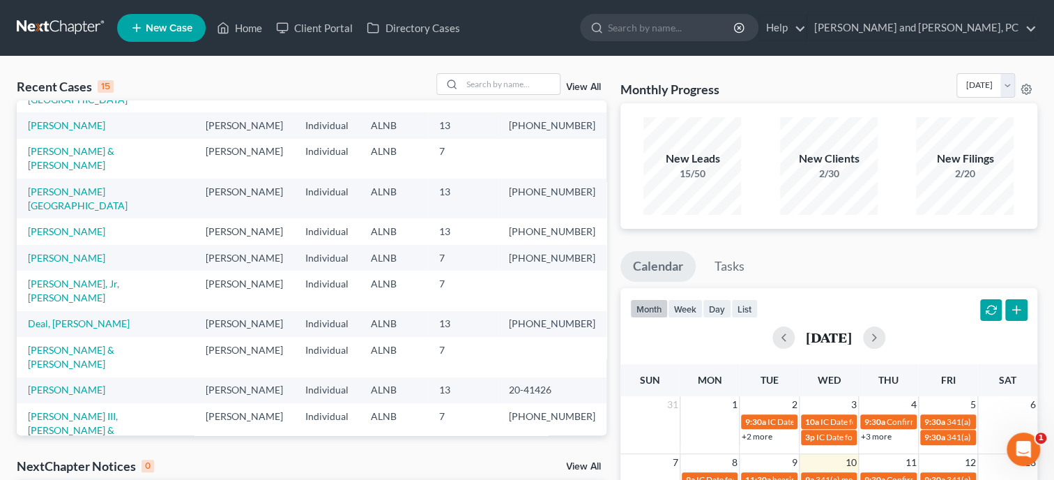
click at [91, 464] on link "[PERSON_NAME][GEOGRAPHIC_DATA]" at bounding box center [78, 477] width 100 height 26
select select "1"
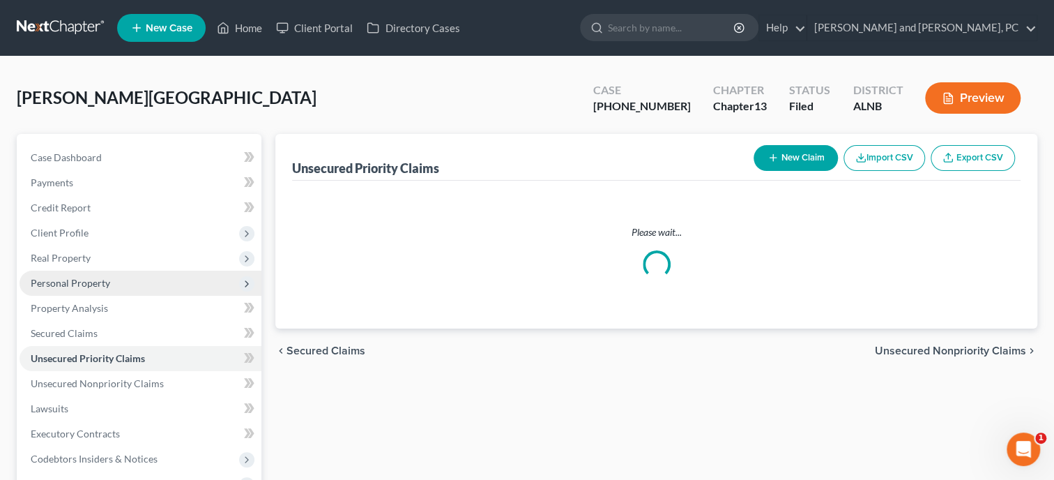
click at [89, 282] on span "Personal Property" at bounding box center [70, 283] width 79 height 12
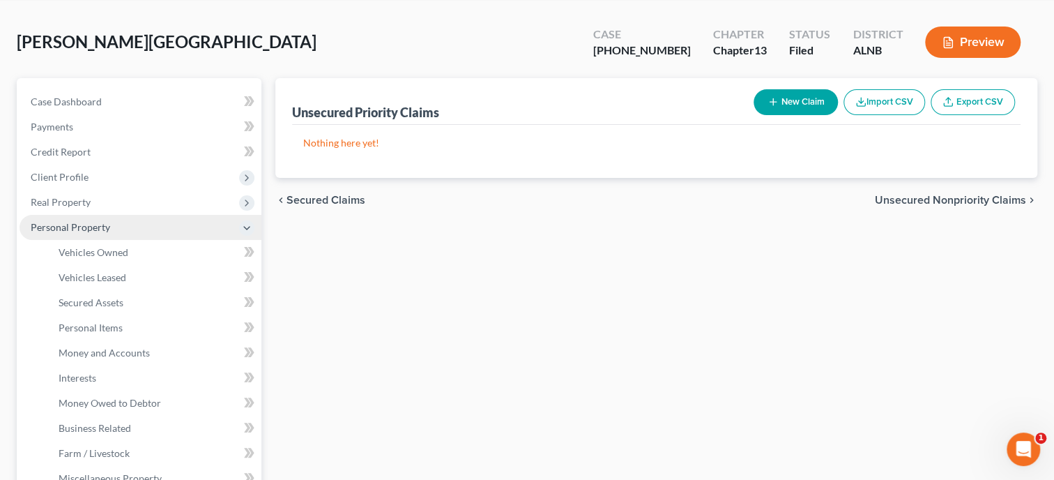
scroll to position [71, 0]
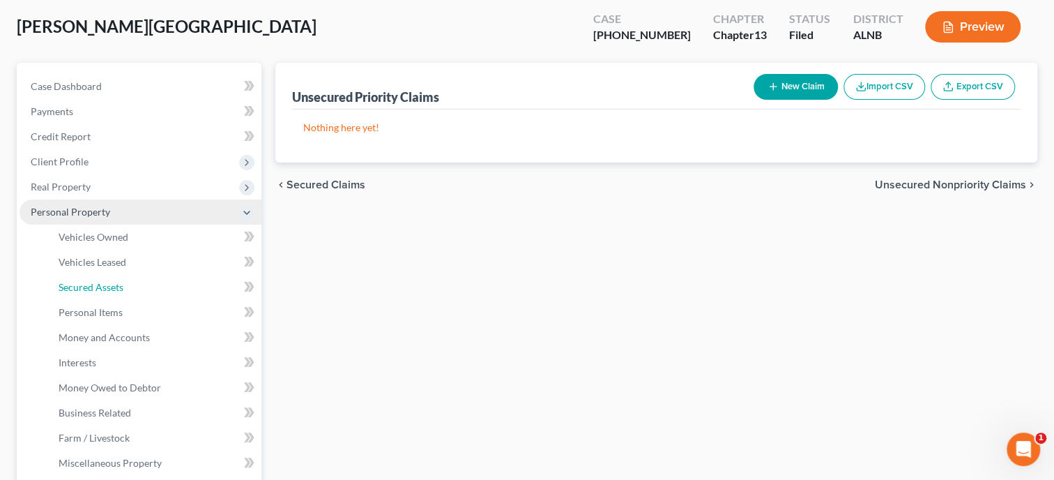
click at [89, 282] on span "Secured Assets" at bounding box center [91, 287] width 65 height 12
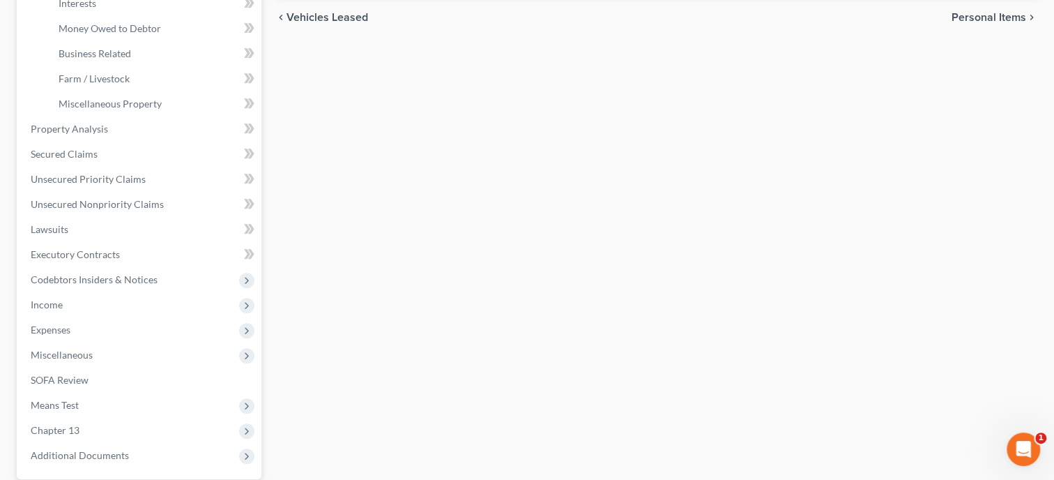
scroll to position [358, 0]
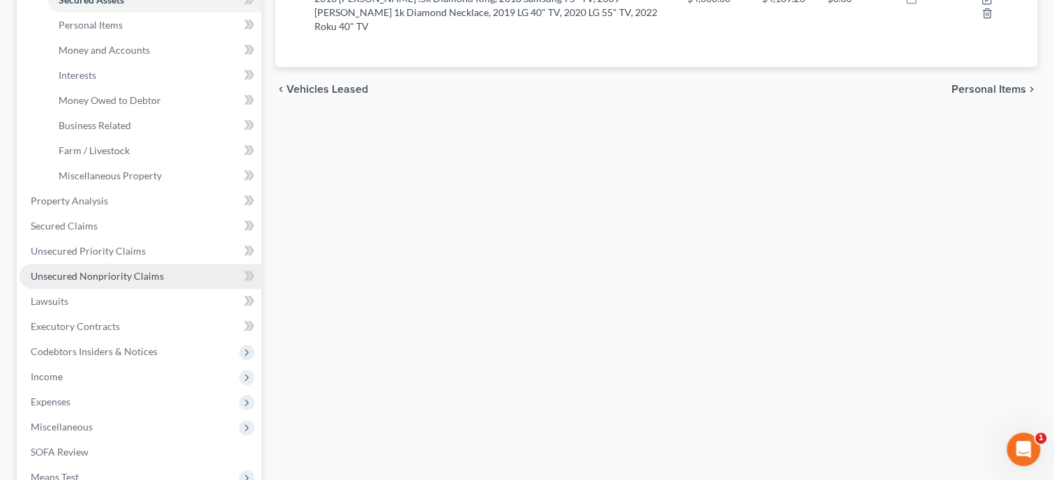
click at [109, 270] on span "Unsecured Nonpriority Claims" at bounding box center [97, 276] width 133 height 12
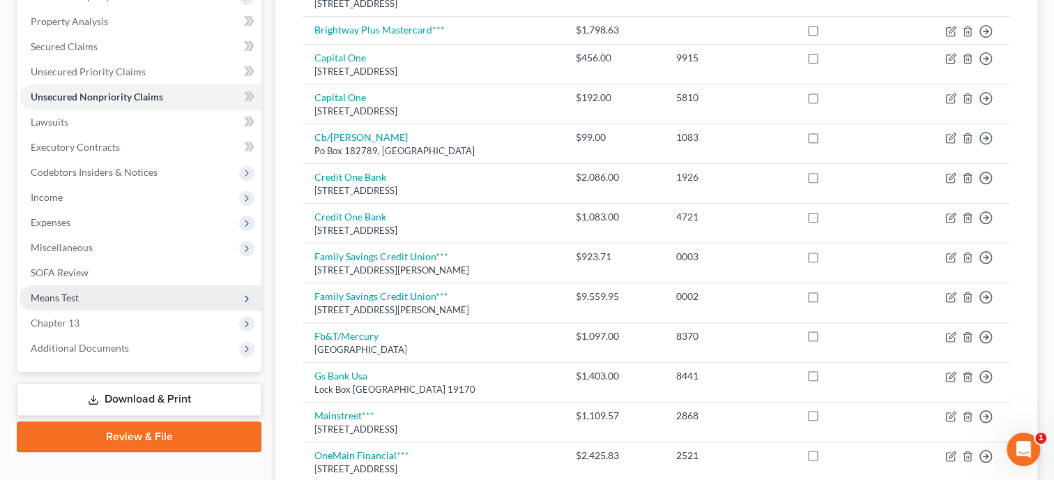
scroll to position [71, 0]
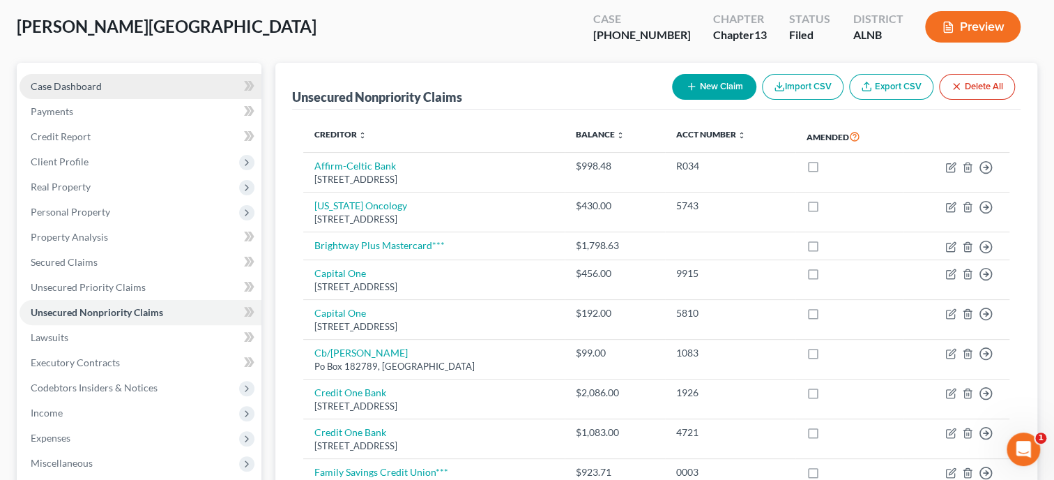
click at [77, 88] on span "Case Dashboard" at bounding box center [66, 86] width 71 height 12
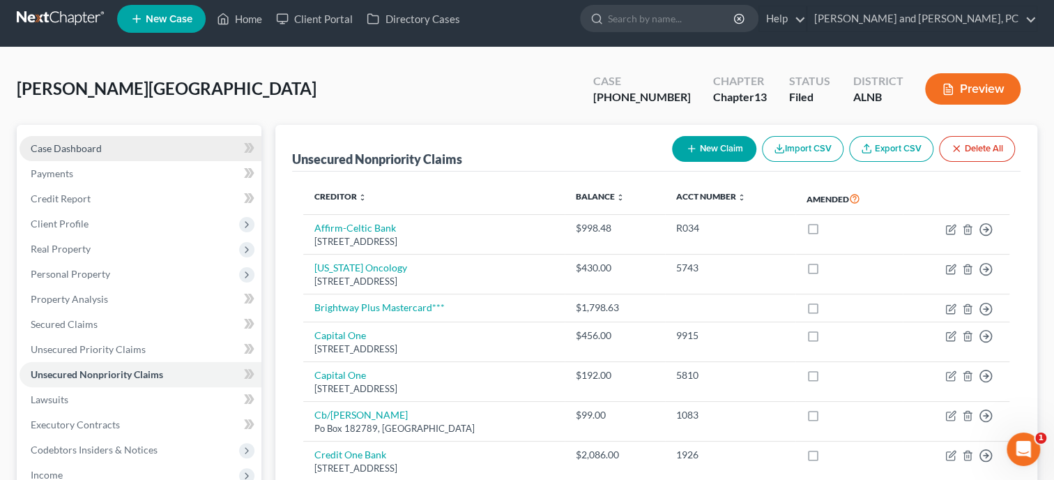
select select "6"
select select "1"
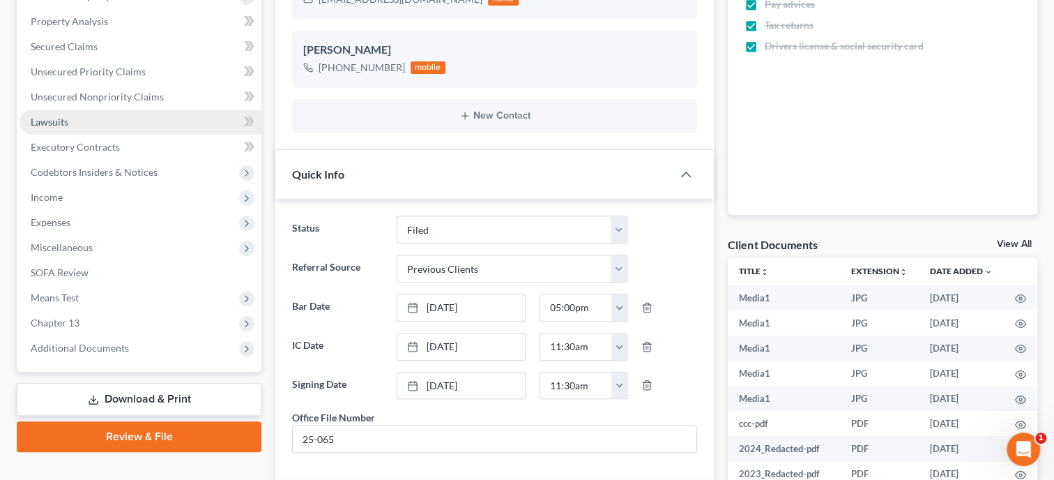
scroll to position [7224, 0]
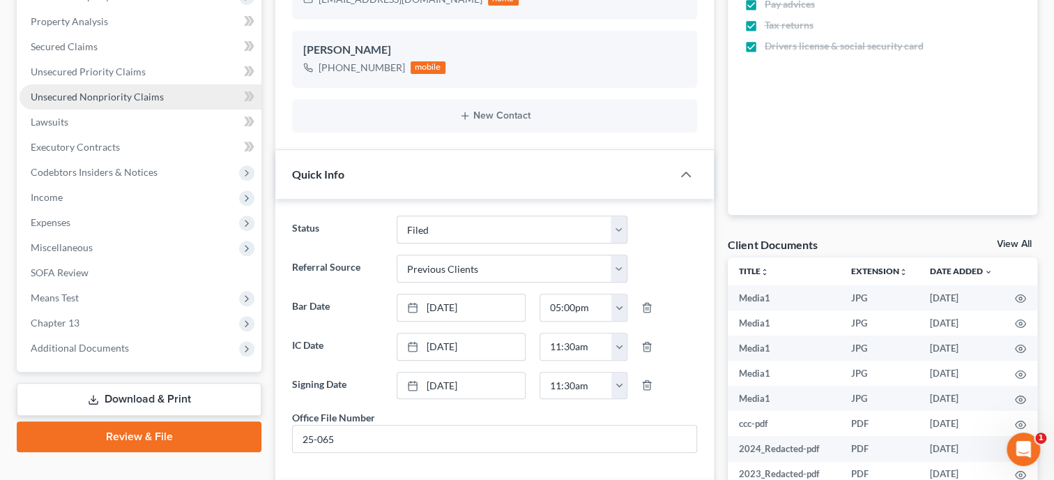
click at [82, 102] on link "Unsecured Nonpriority Claims" at bounding box center [141, 96] width 242 height 25
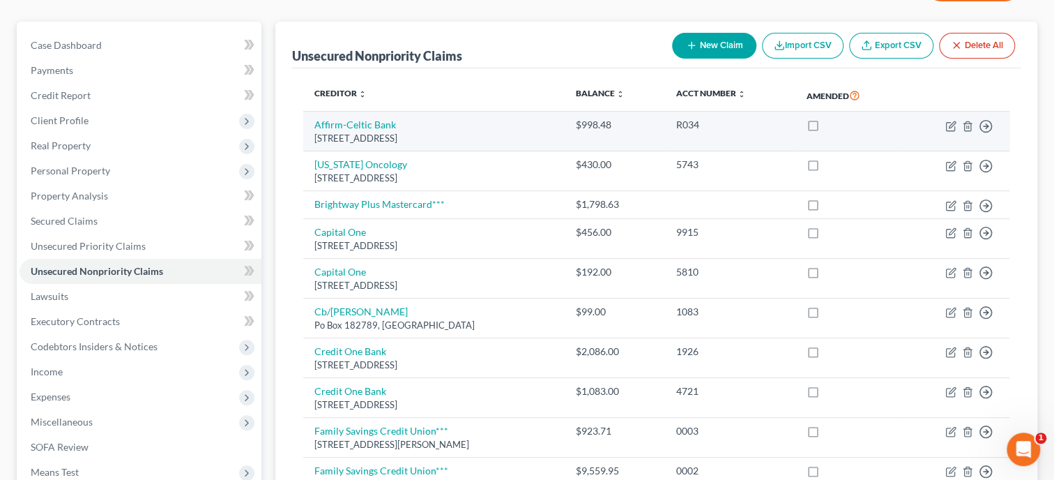
scroll to position [143, 0]
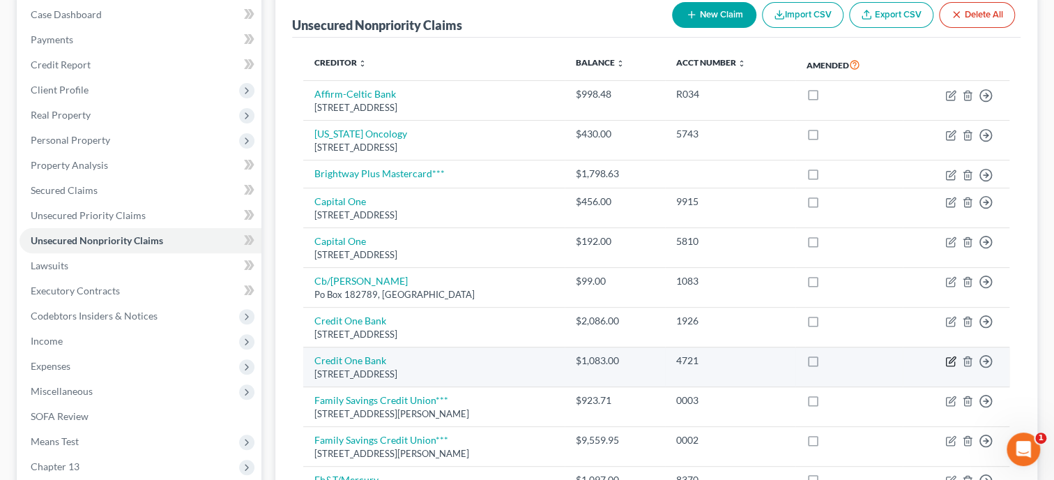
click at [953, 358] on icon "button" at bounding box center [952, 360] width 6 height 6
select select "31"
select select "2"
select select "0"
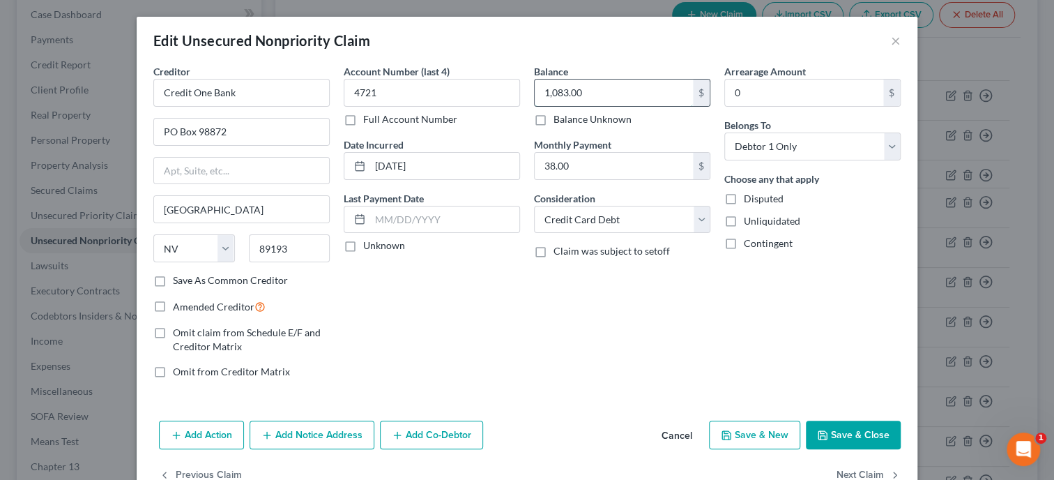
click at [622, 98] on input "1,083.00" at bounding box center [614, 92] width 158 height 26
click at [638, 97] on input "1,083.00" at bounding box center [614, 92] width 158 height 26
drag, startPoint x: 638, startPoint y: 97, endPoint x: 535, endPoint y: 103, distance: 102.7
click at [544, 100] on input "1,083.00" at bounding box center [614, 92] width 158 height 26
type input "1,086.64"
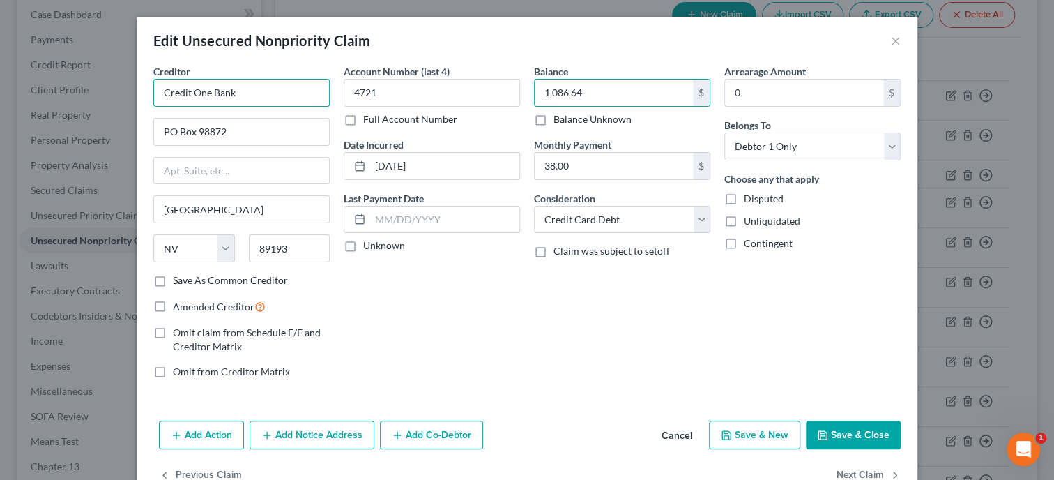
click at [315, 93] on input "Credit One Bank" at bounding box center [241, 93] width 176 height 28
type input "Credit One Bank***"
click at [855, 433] on button "Save & Close" at bounding box center [853, 434] width 95 height 29
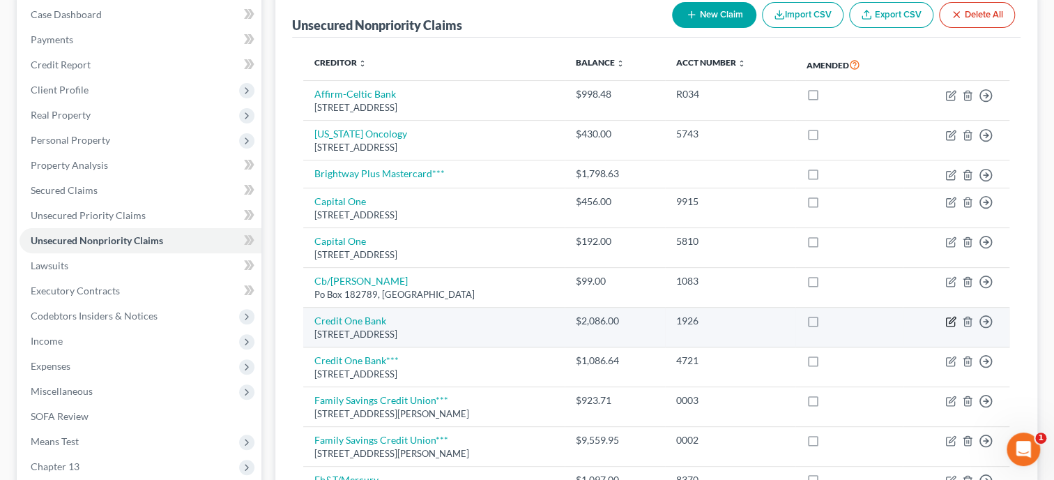
click at [954, 321] on icon "button" at bounding box center [950, 322] width 8 height 8
select select "31"
select select "2"
select select "0"
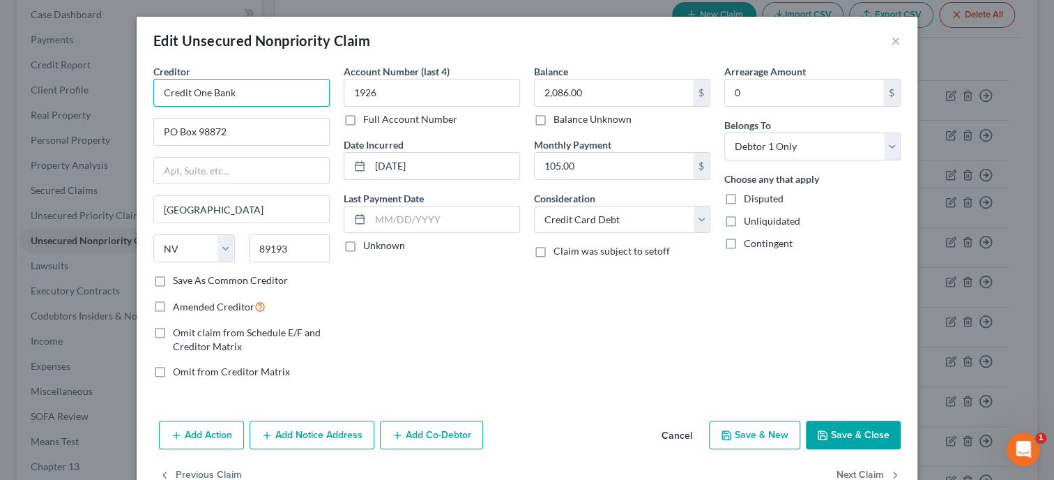
click at [266, 95] on input "Credit One Bank" at bounding box center [241, 93] width 176 height 28
type input "Credit One Bank***"
click at [599, 99] on input "2,086.00" at bounding box center [614, 92] width 158 height 26
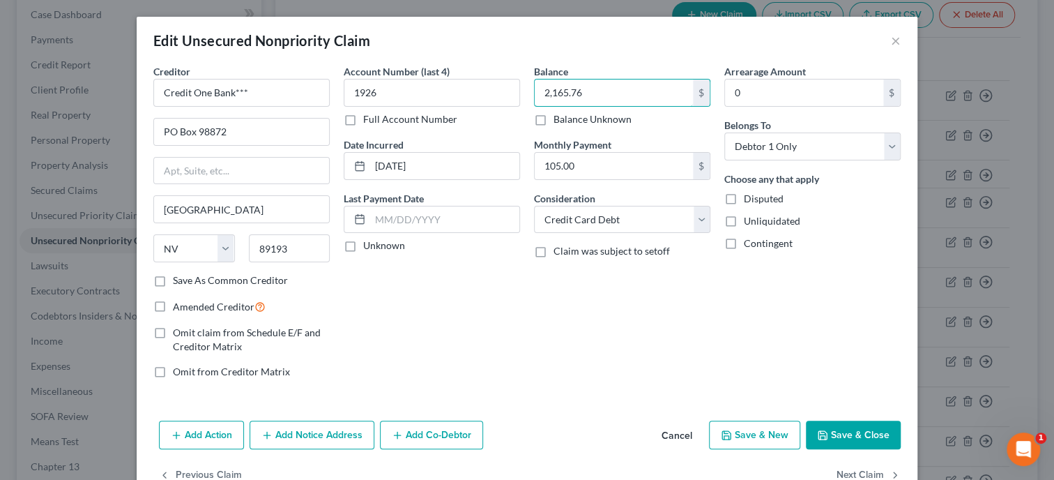
type input "2,165.76"
click at [831, 429] on button "Save & Close" at bounding box center [853, 434] width 95 height 29
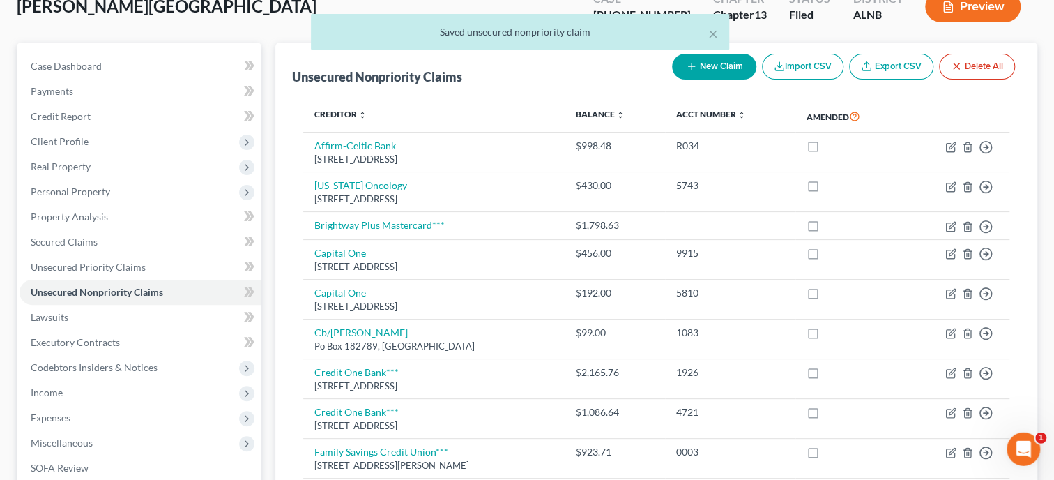
scroll to position [71, 0]
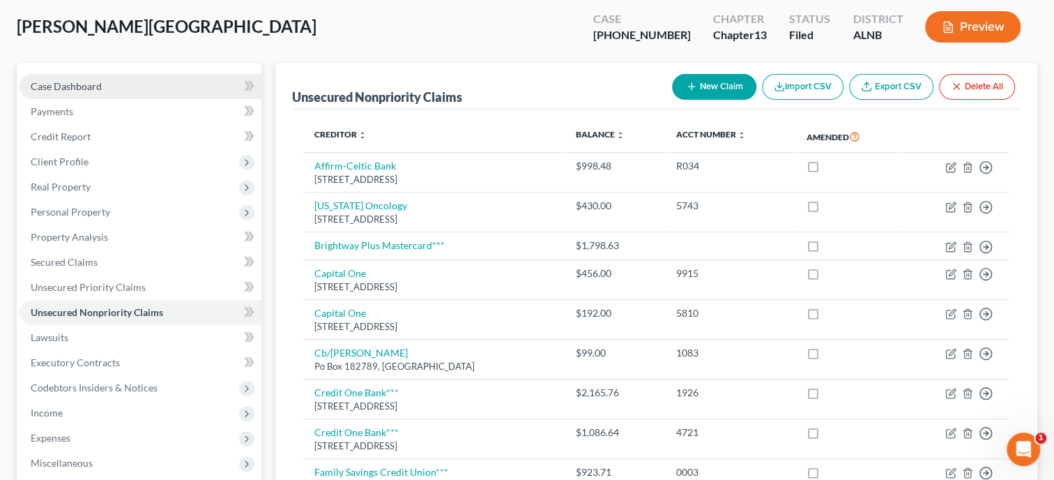
click at [118, 83] on link "Case Dashboard" at bounding box center [141, 86] width 242 height 25
select select "1"
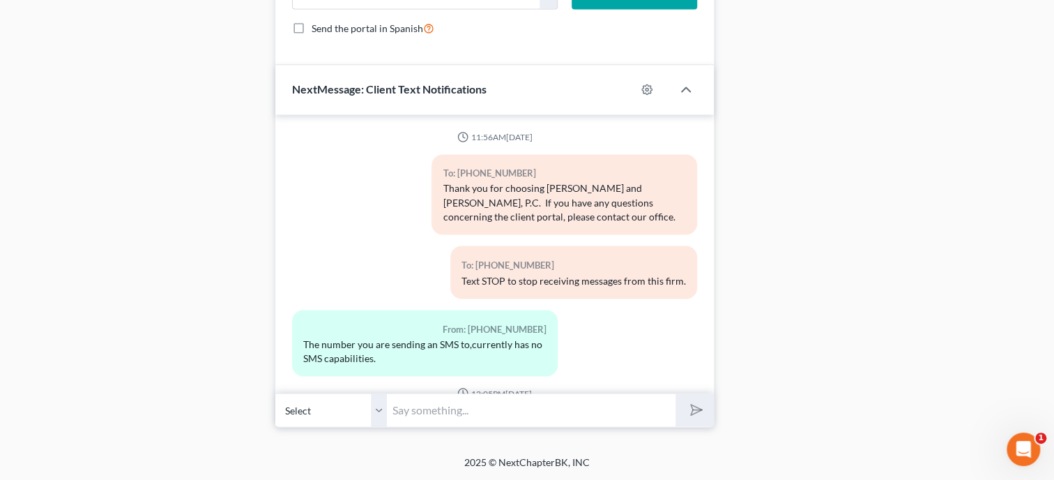
scroll to position [7224, 0]
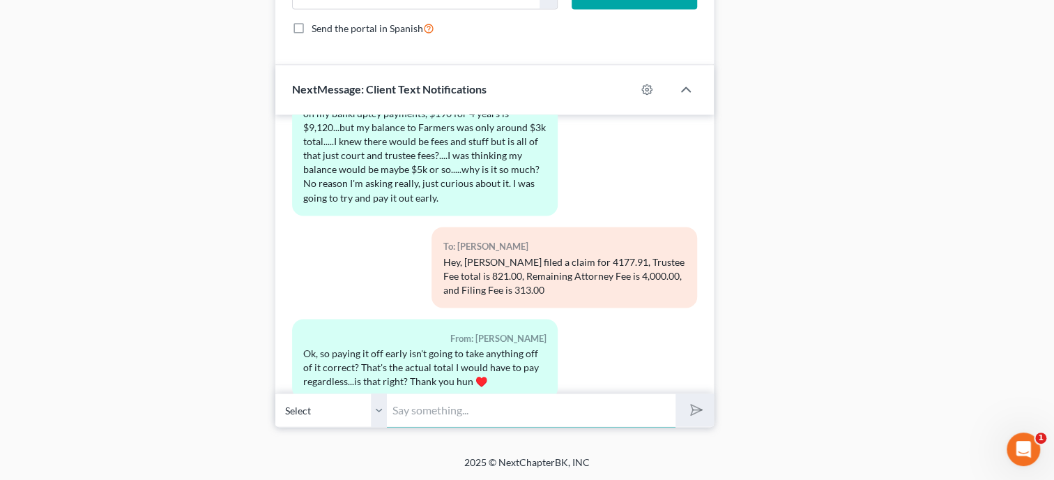
click at [436, 414] on input "text" at bounding box center [531, 409] width 289 height 34
type input "Question. Do you still have the personal property you put up as collateral with…"
click at [675, 393] on button "submit" at bounding box center [694, 409] width 38 height 33
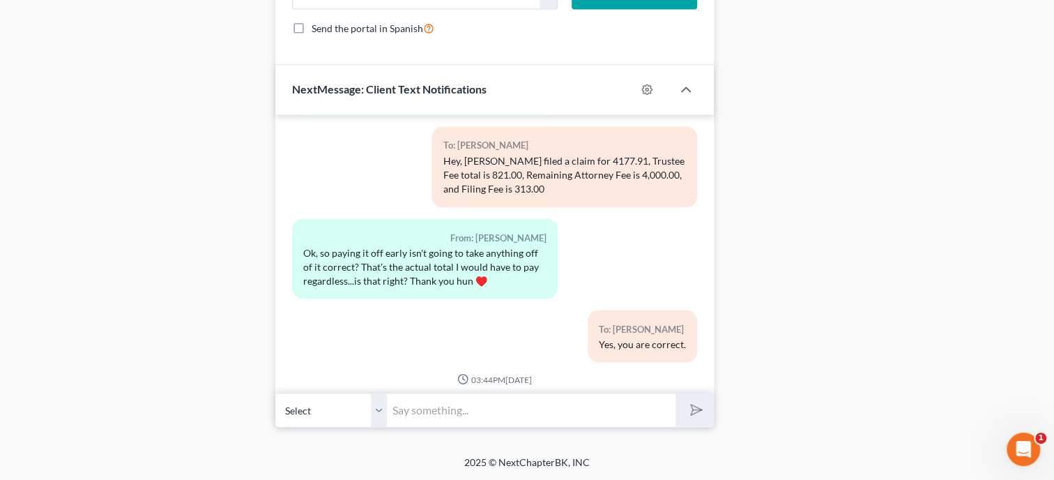
scroll to position [7417, 0]
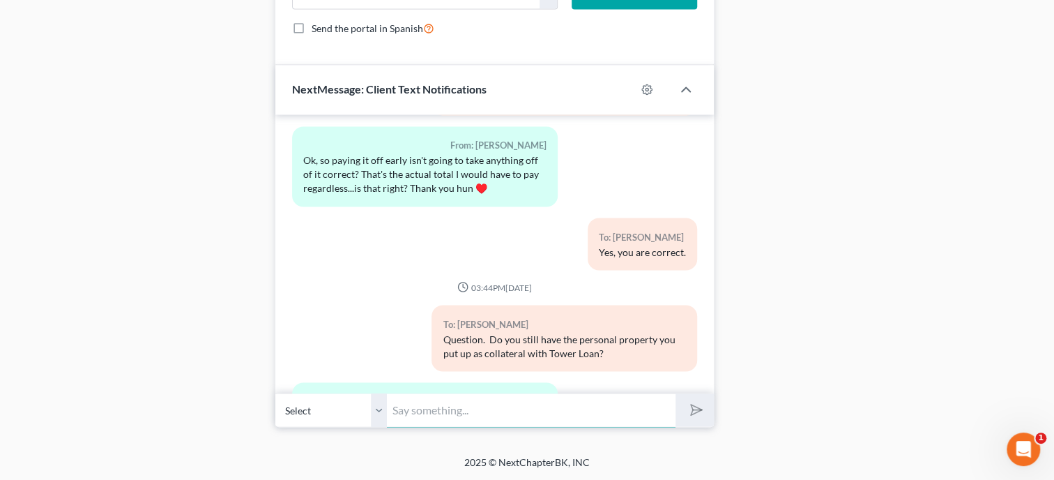
click at [422, 405] on input "text" at bounding box center [531, 409] width 289 height 34
click at [553, 411] on input ".5k diamond ring, 1k diamond necklace, 75" Samsung flatscreen tv, 55" LG flatsc…" at bounding box center [531, 409] width 289 height 34
type input ".5k diamond ring, 1k diamond necklace, 75" Samsung flatscreen tv, 55" LG flatsc…"
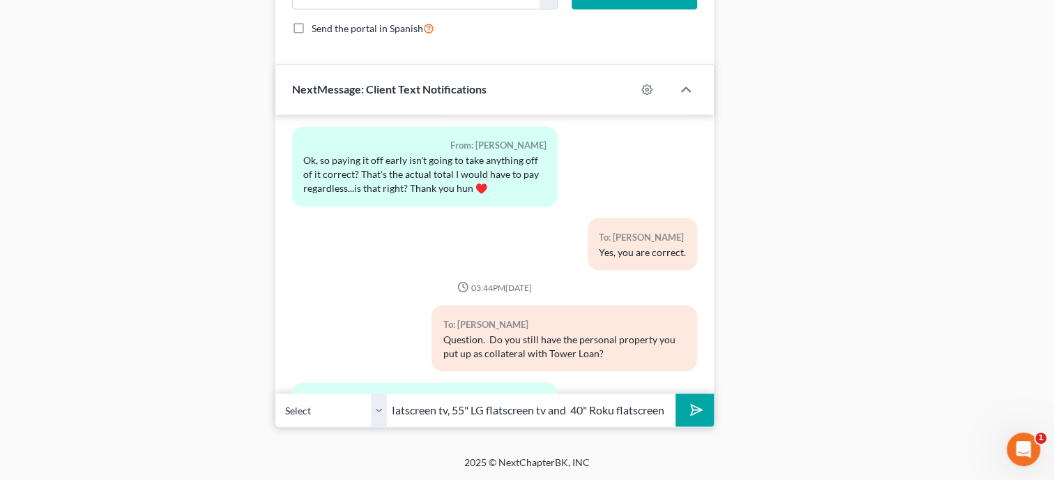
click at [688, 407] on icon "submit" at bounding box center [694, 409] width 20 height 20
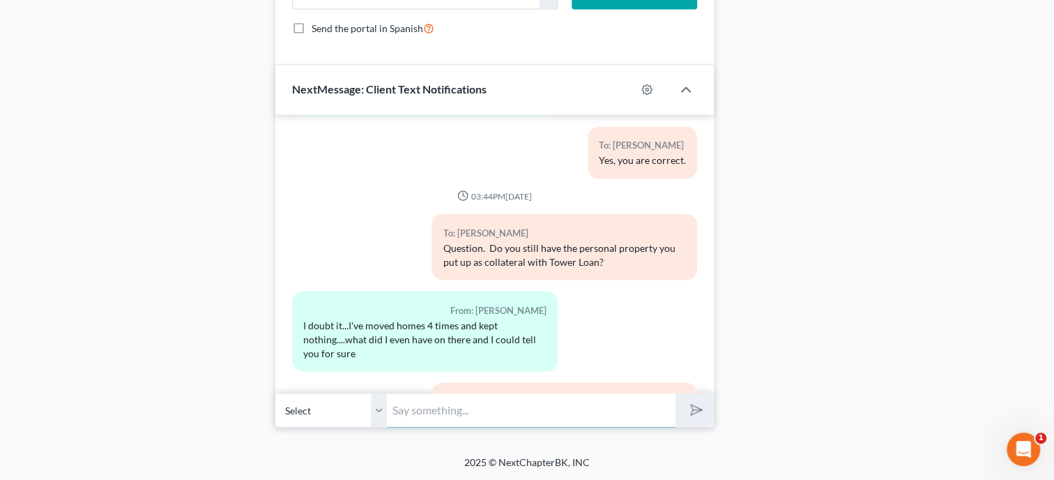
click at [473, 404] on input "text" at bounding box center [531, 409] width 289 height 34
type input "and a 40" LG flatscreen tv"
click at [675, 393] on button "submit" at bounding box center [694, 409] width 38 height 33
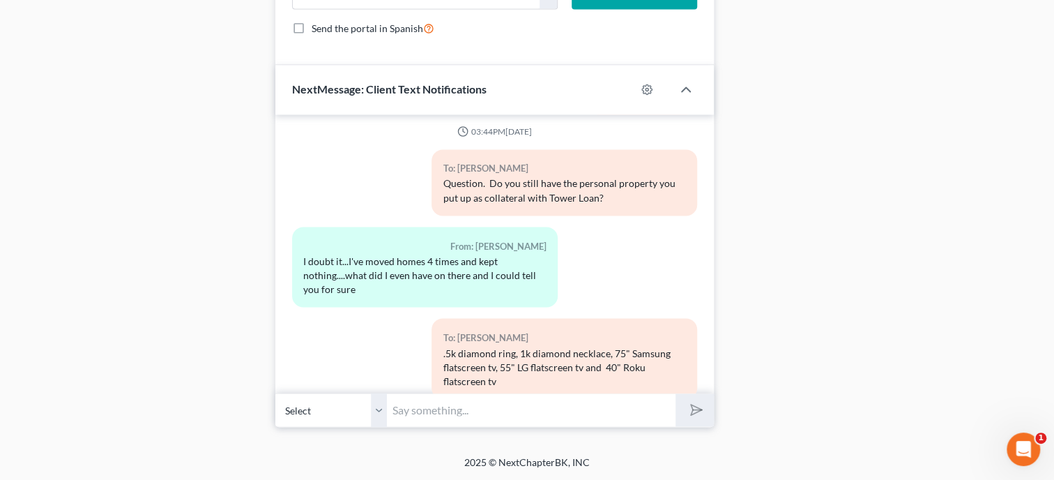
scroll to position [7691, 0]
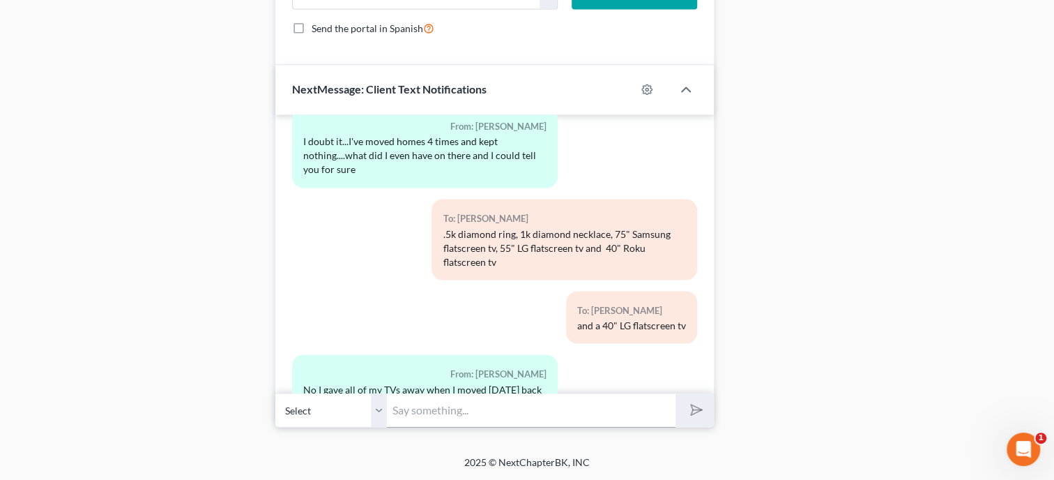
click at [433, 413] on input "text" at bounding box center [531, 409] width 289 height 34
click at [465, 407] on input "text" at bounding box center [531, 409] width 289 height 34
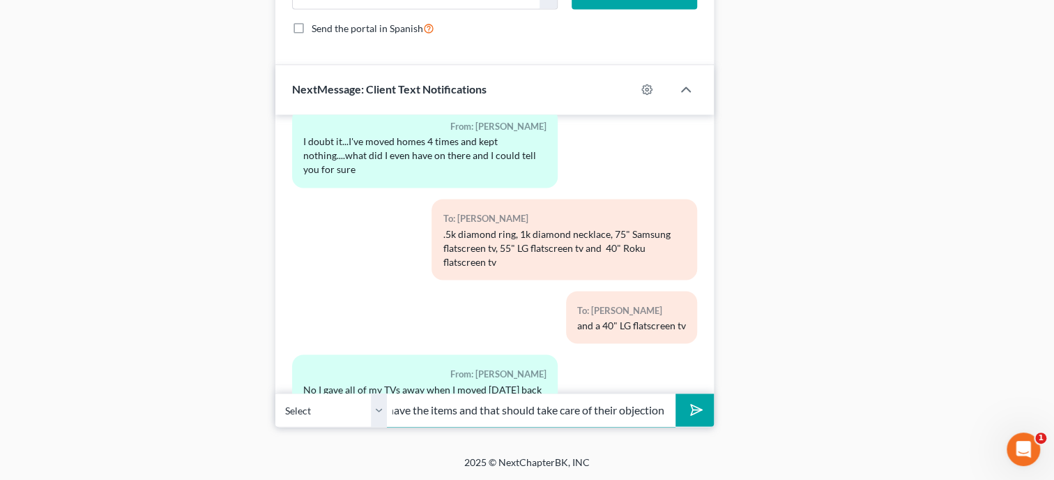
scroll to position [0, 316]
type input "Ok. We can filed an objection to the claim stating you no longer have the items…"
click at [675, 393] on button "submit" at bounding box center [694, 409] width 38 height 33
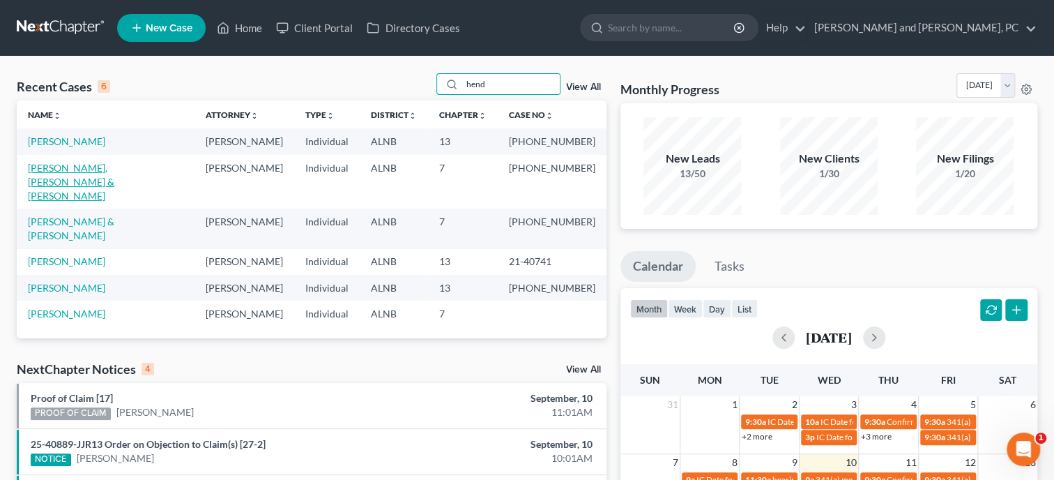
type input "hend"
click at [105, 167] on link "Hendrix, Jr., David & Hendrix, Barbara" at bounding box center [71, 182] width 86 height 40
select select "6"
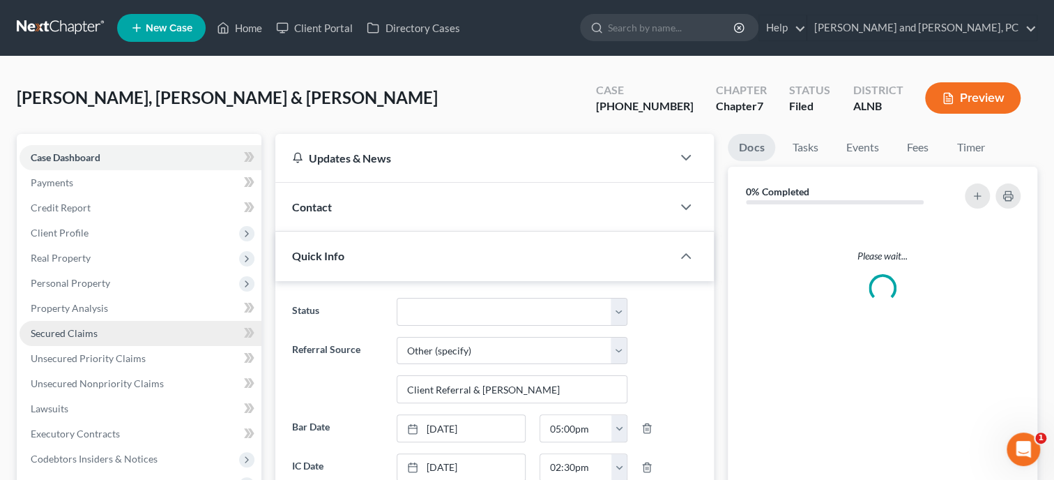
click at [76, 335] on span "Secured Claims" at bounding box center [64, 333] width 67 height 12
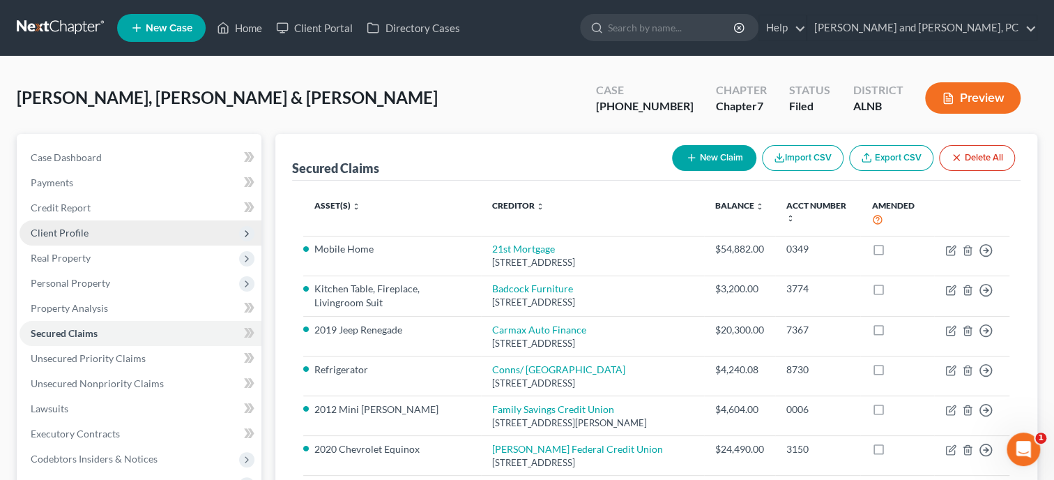
click at [70, 242] on span "Client Profile" at bounding box center [141, 232] width 242 height 25
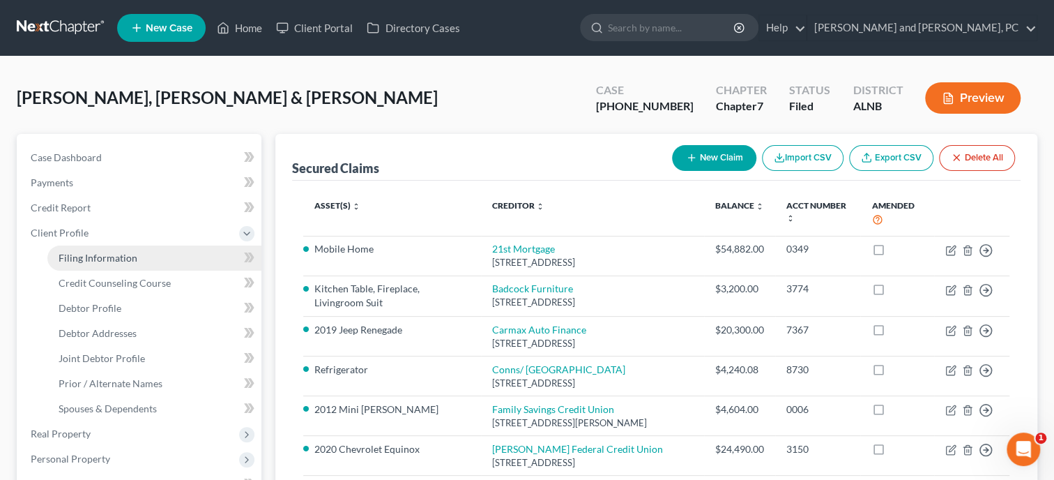
click at [79, 258] on span "Filing Information" at bounding box center [98, 258] width 79 height 12
select select "1"
select select "0"
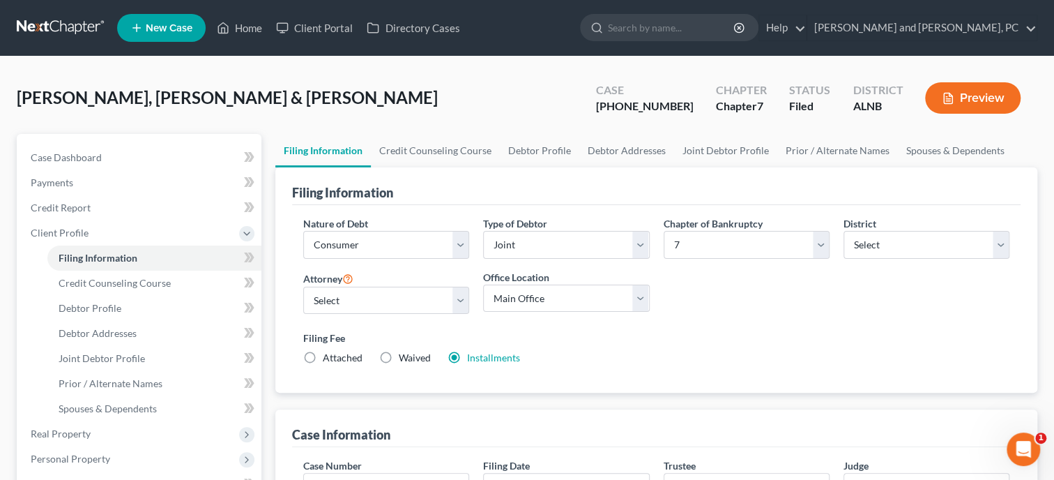
click at [506, 363] on label "Installments Installments" at bounding box center [493, 358] width 53 height 14
click at [482, 360] on input "Installments Installments" at bounding box center [477, 355] width 9 height 9
click at [507, 359] on link "Installments" at bounding box center [493, 357] width 53 height 12
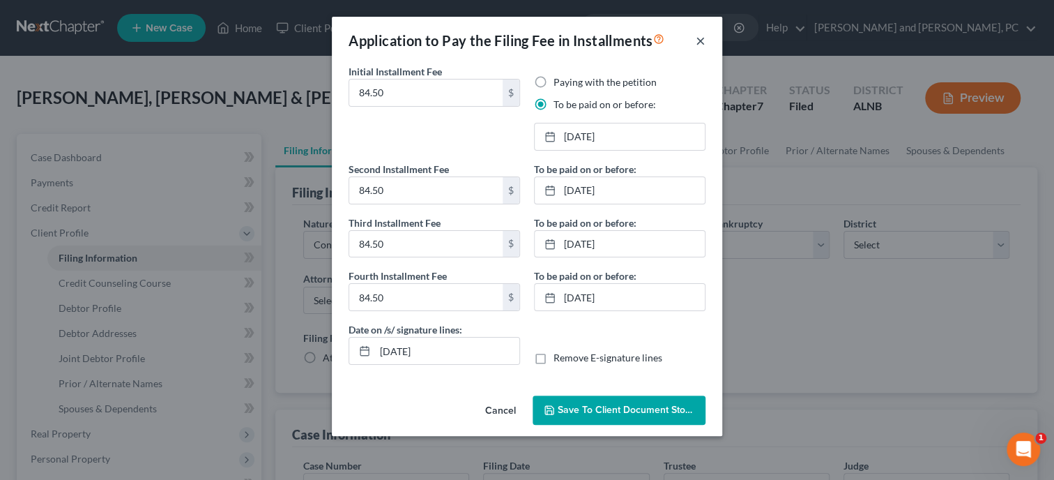
click at [697, 46] on button "×" at bounding box center [701, 40] width 10 height 17
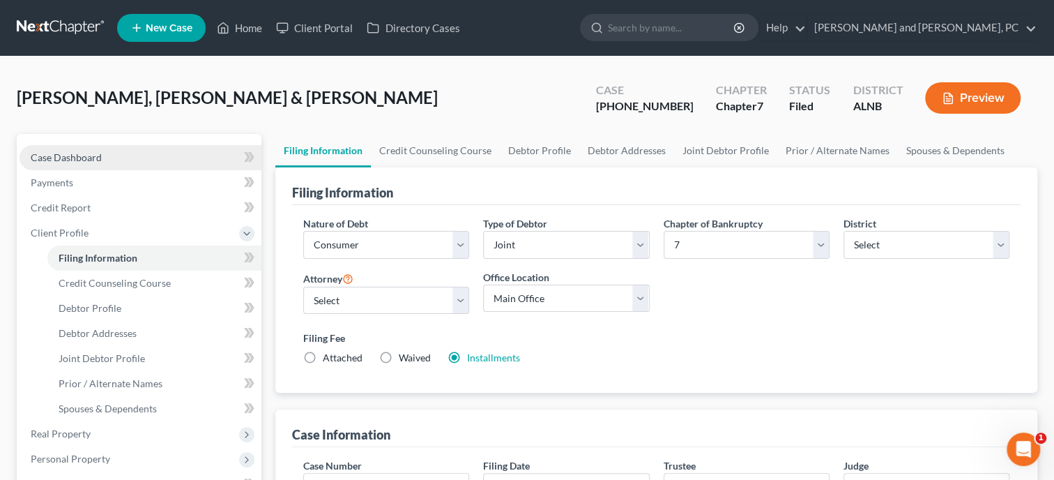
click at [98, 158] on span "Case Dashboard" at bounding box center [66, 157] width 71 height 12
select select "6"
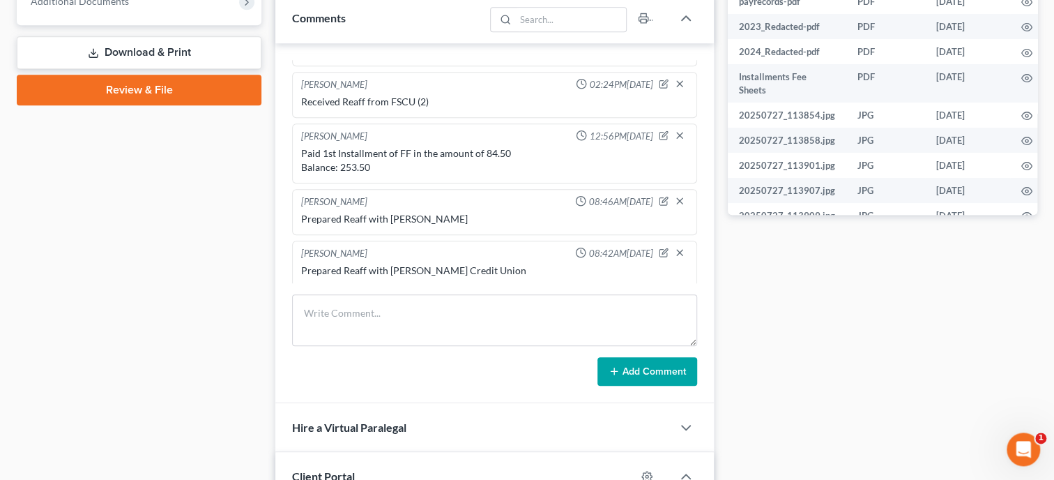
scroll to position [645, 0]
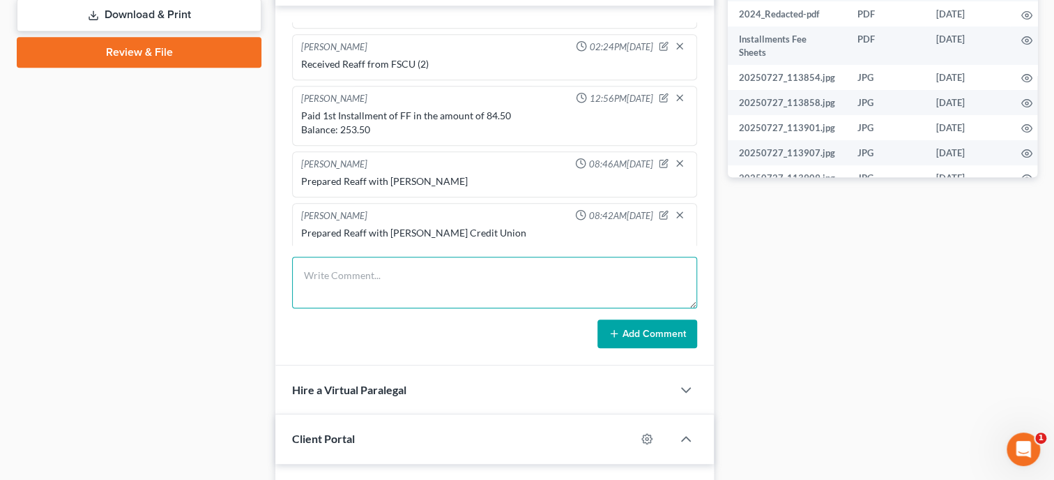
click at [399, 275] on textarea at bounding box center [494, 283] width 405 height 52
type textarea "Paid 2nd installment of FF in the amount of 84.50 Balance: 169.00"
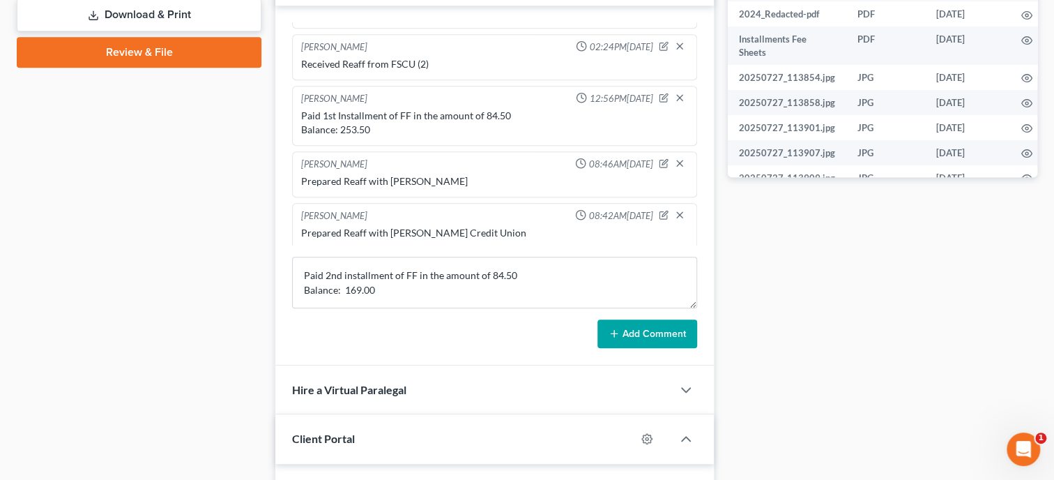
click at [624, 349] on button "Add Comment" at bounding box center [647, 333] width 100 height 29
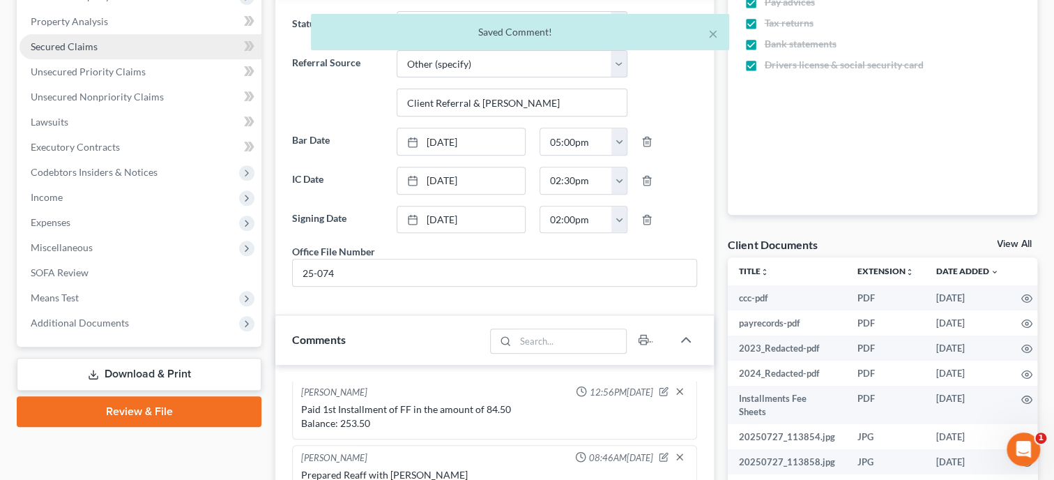
scroll to position [0, 0]
